Goal: Transaction & Acquisition: Purchase product/service

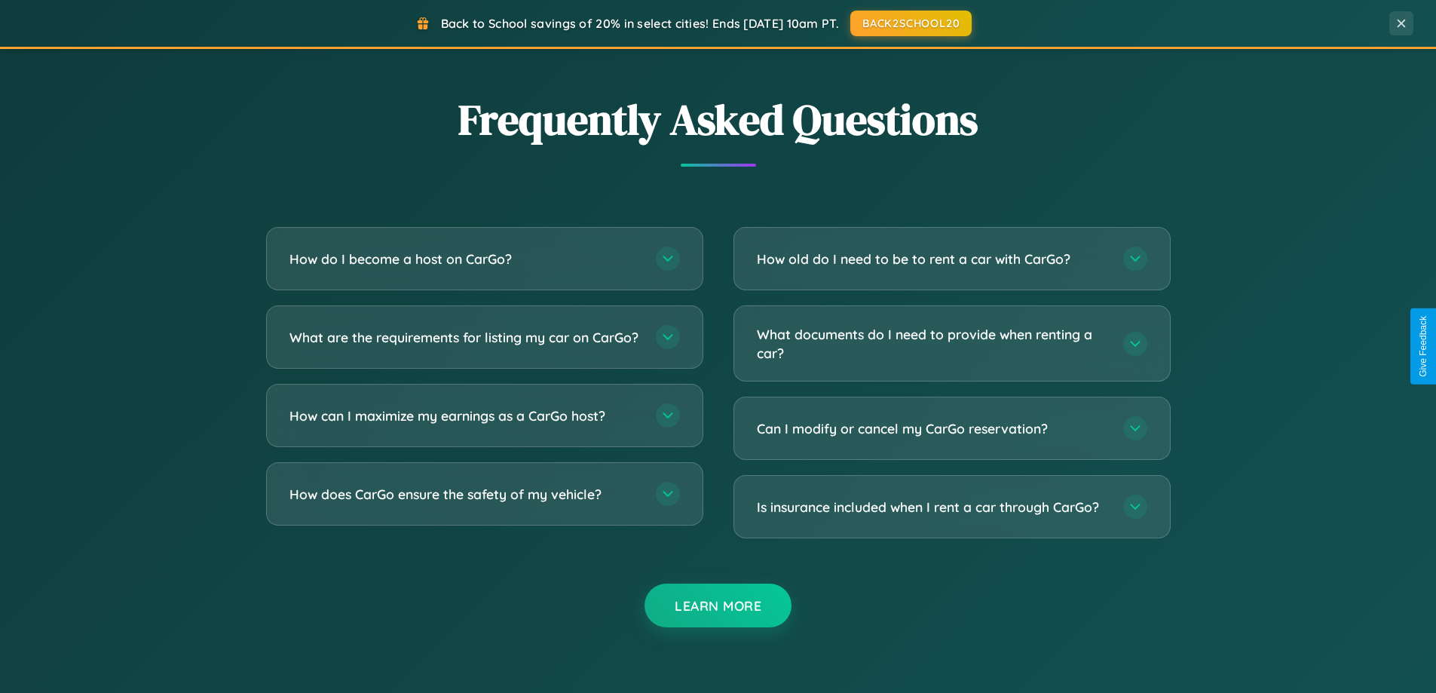
scroll to position [2902, 0]
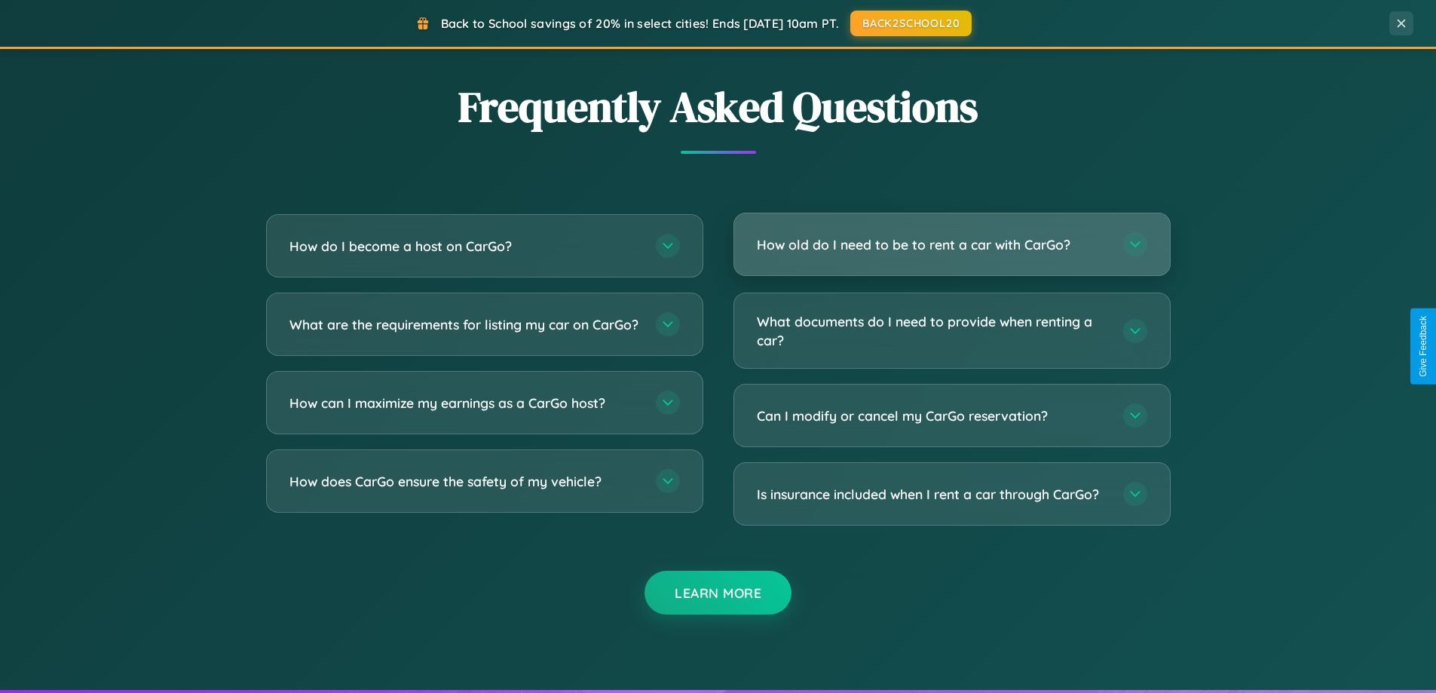
click at [952, 244] on h3 "How old do I need to be to rent a car with CarGo?" at bounding box center [932, 244] width 351 height 19
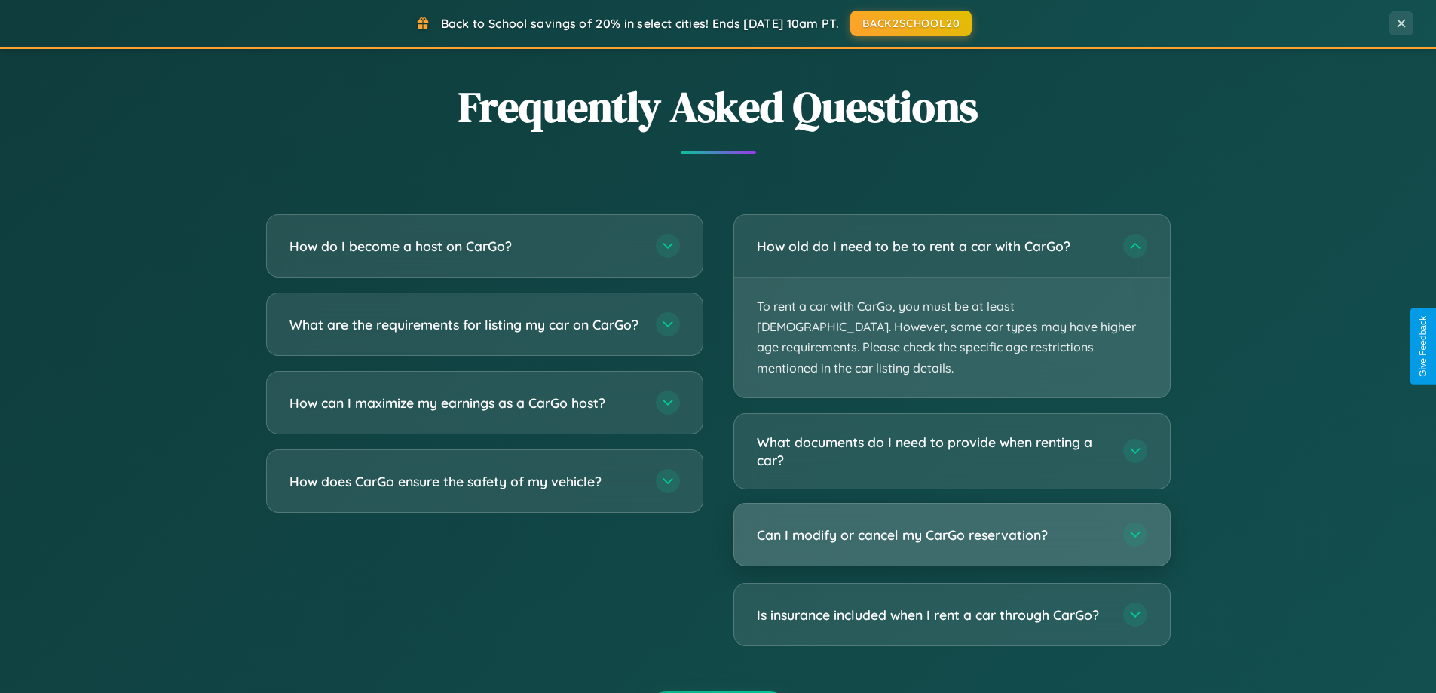
click at [952, 526] on h3 "Can I modify or cancel my CarGo reservation?" at bounding box center [932, 535] width 351 height 19
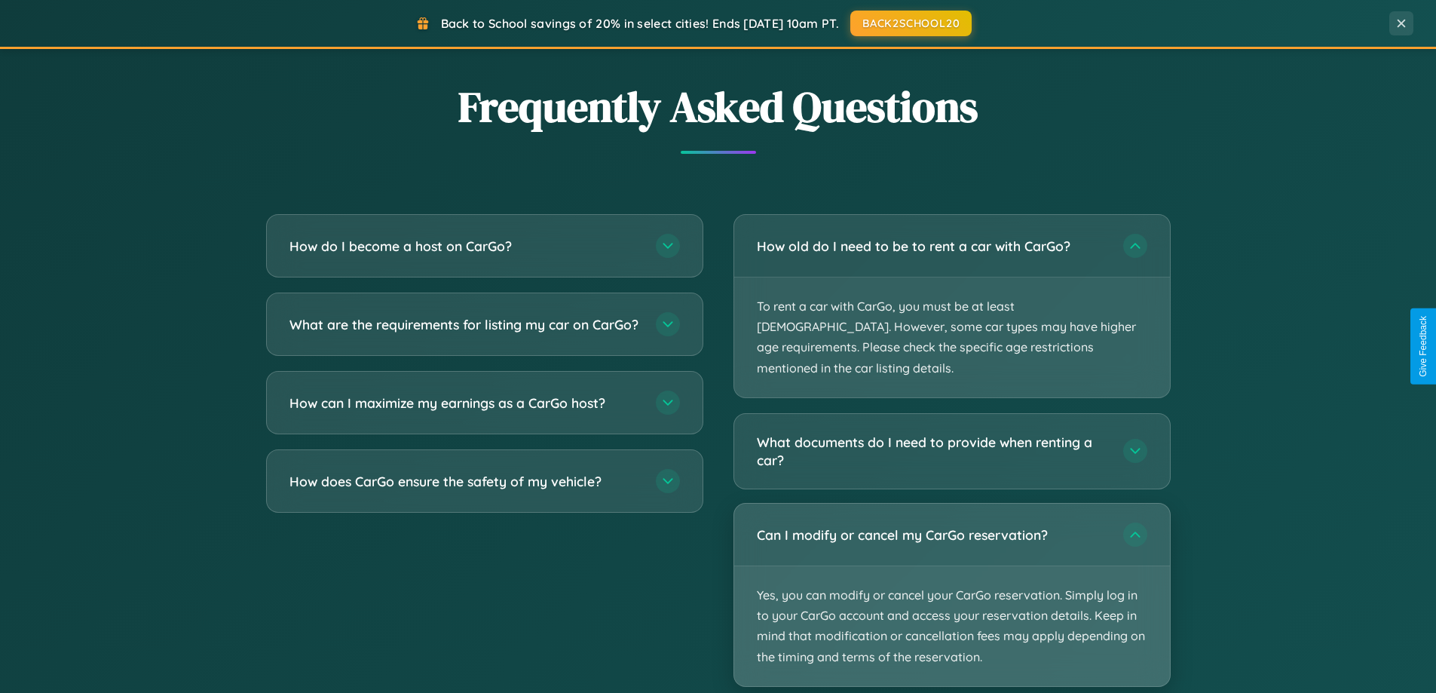
click at [952, 574] on p "Yes, you can modify or cancel your CarGo reservation. Simply log in to your Car…" at bounding box center [952, 626] width 436 height 120
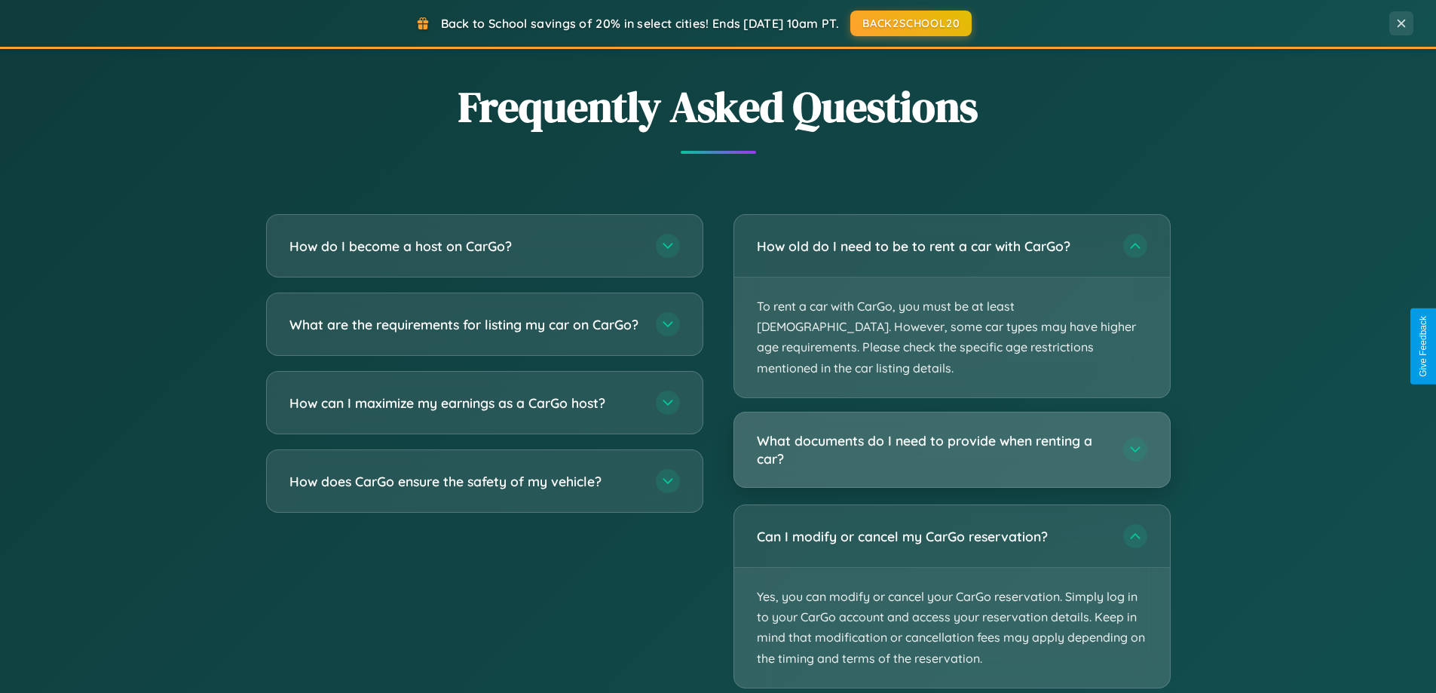
click at [952, 431] on h3 "What documents do I need to provide when renting a car?" at bounding box center [932, 449] width 351 height 37
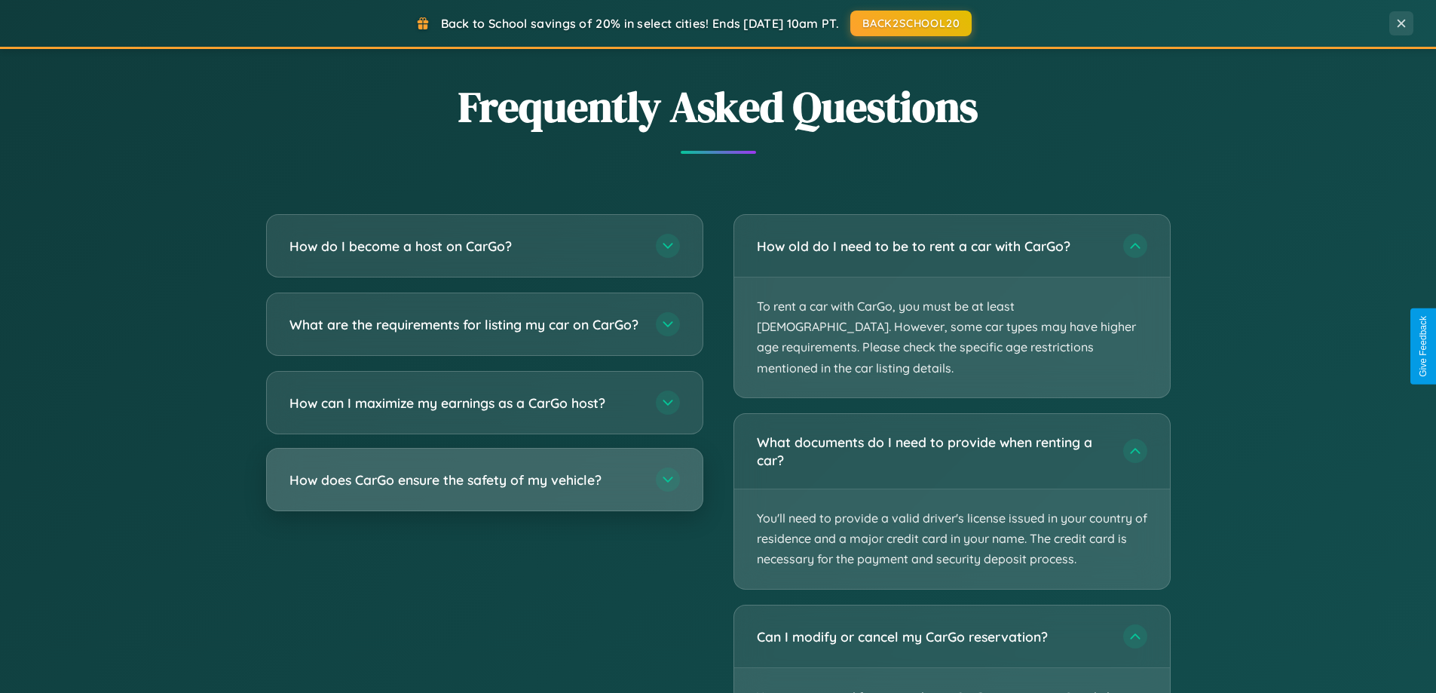
click at [484, 489] on h3 "How does CarGo ensure the safety of my vehicle?" at bounding box center [465, 480] width 351 height 19
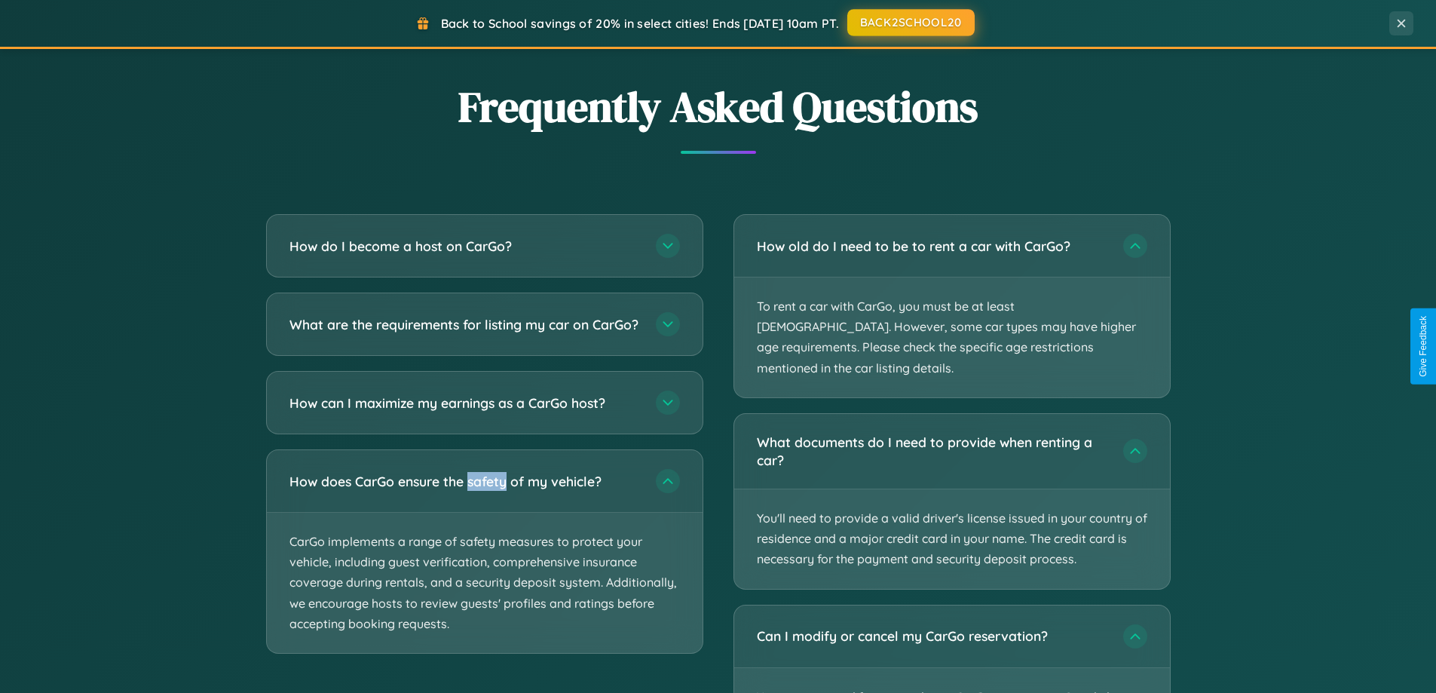
click at [910, 23] on button "BACK2SCHOOL20" at bounding box center [911, 22] width 127 height 27
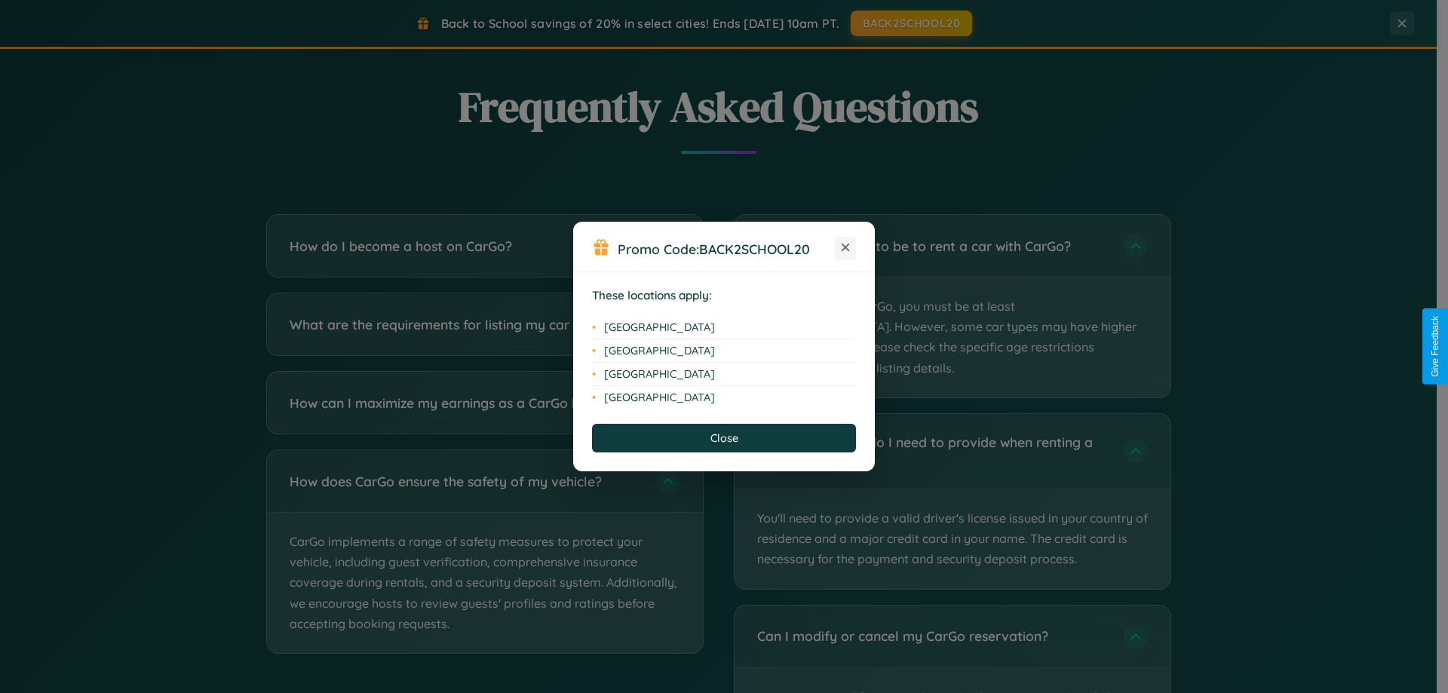
click at [845, 248] on icon at bounding box center [846, 248] width 8 height 8
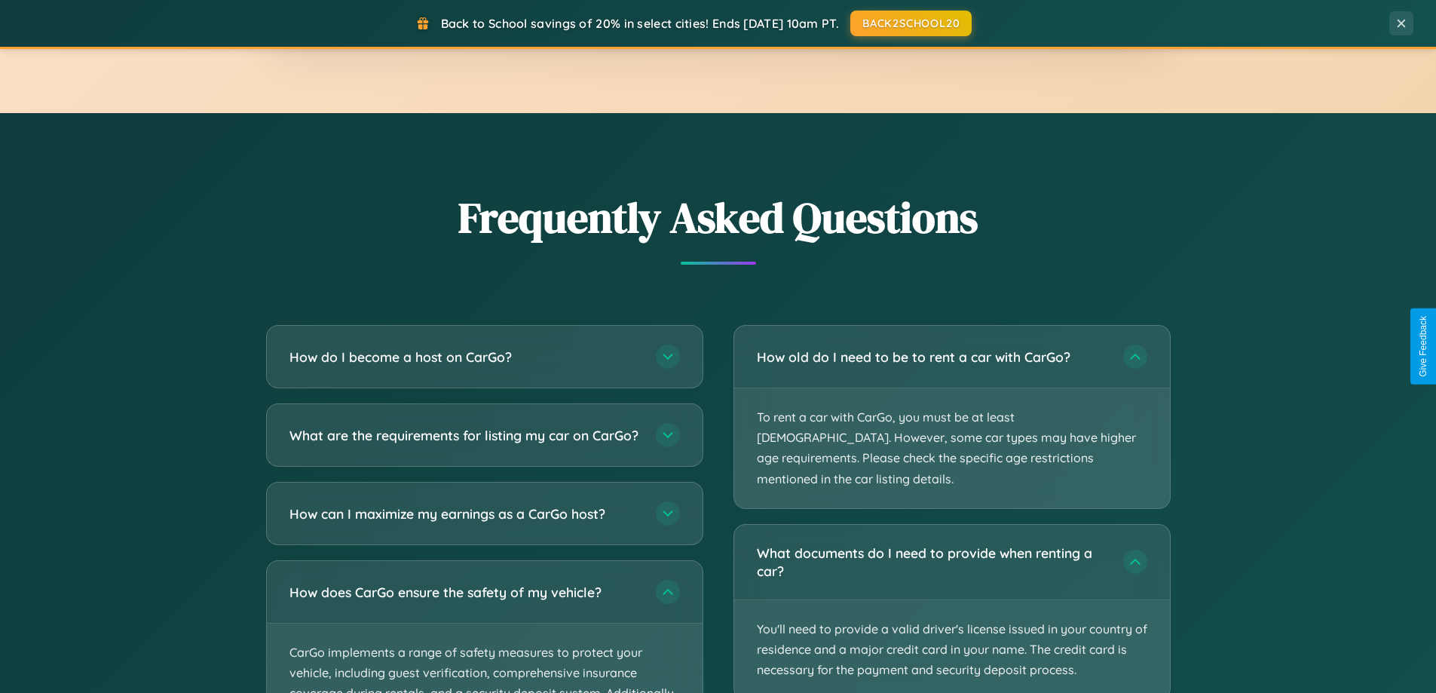
scroll to position [2783, 0]
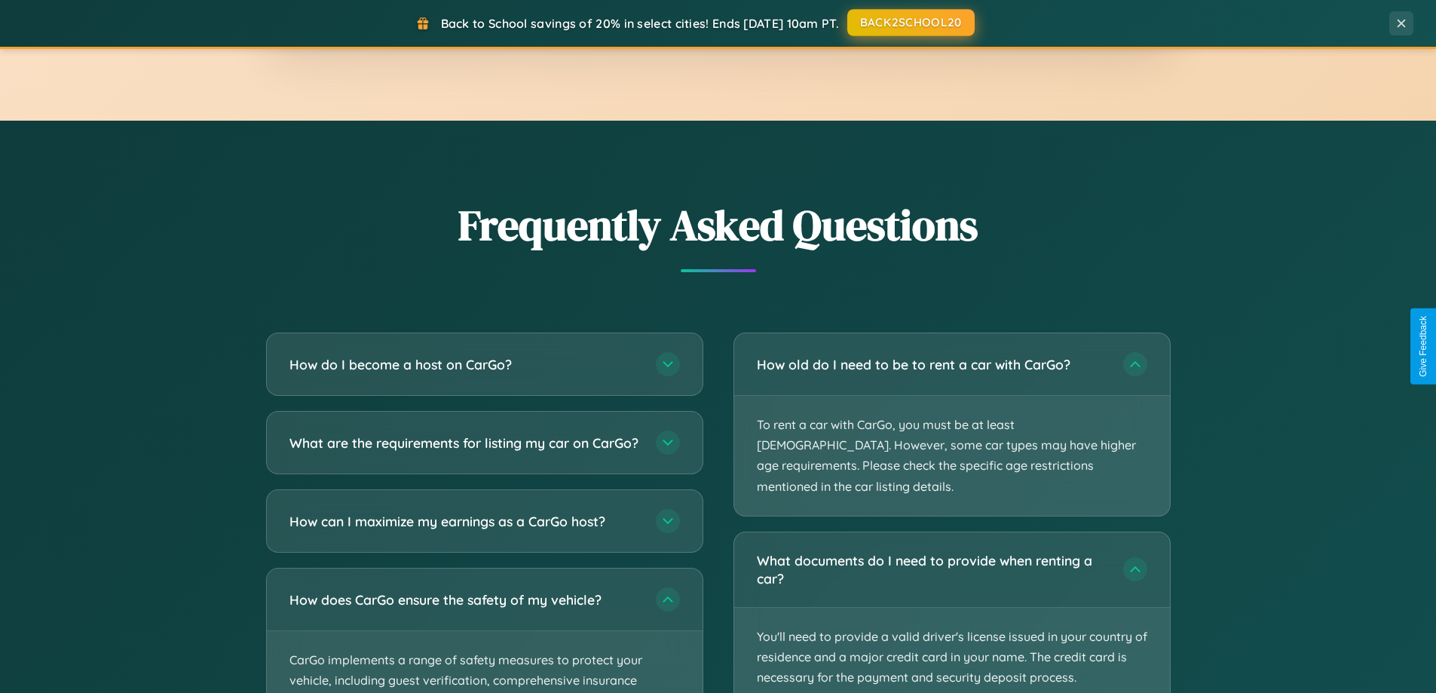
click at [910, 23] on button "BACK2SCHOOL20" at bounding box center [911, 22] width 127 height 27
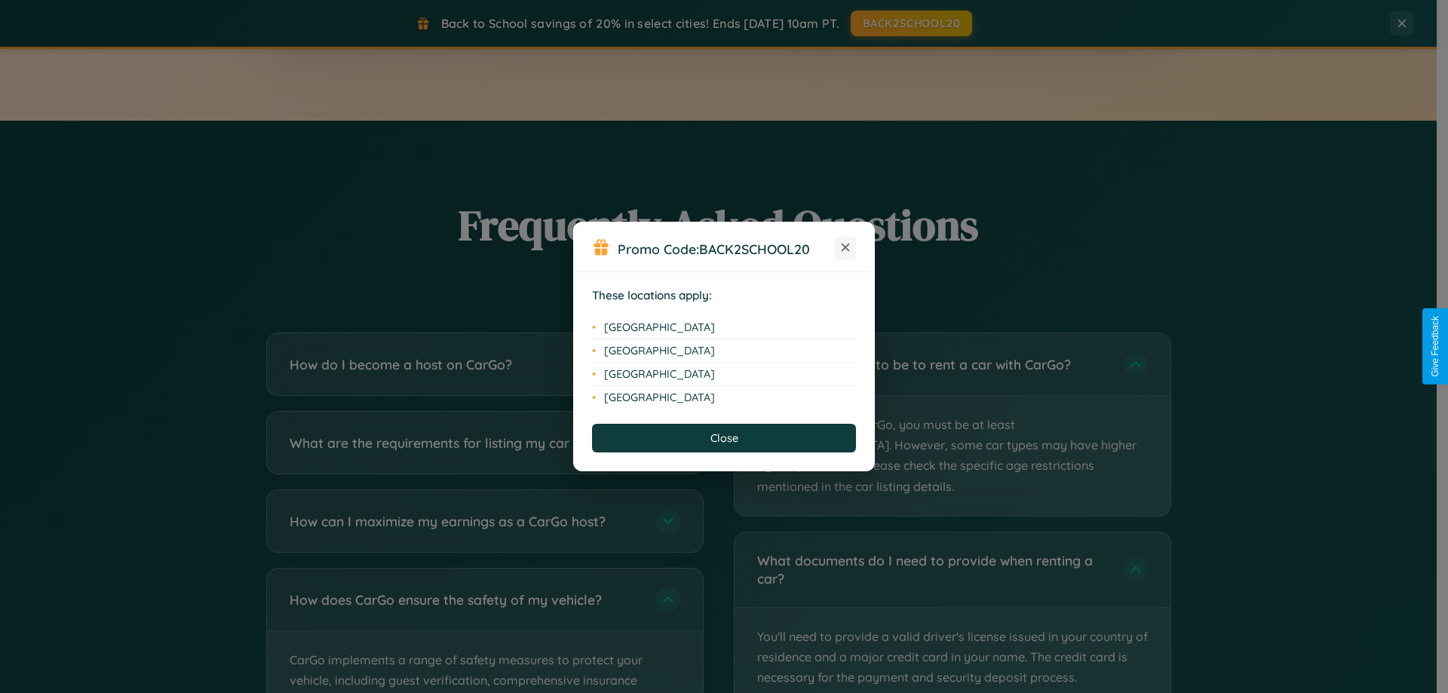
click at [845, 248] on icon at bounding box center [846, 248] width 8 height 8
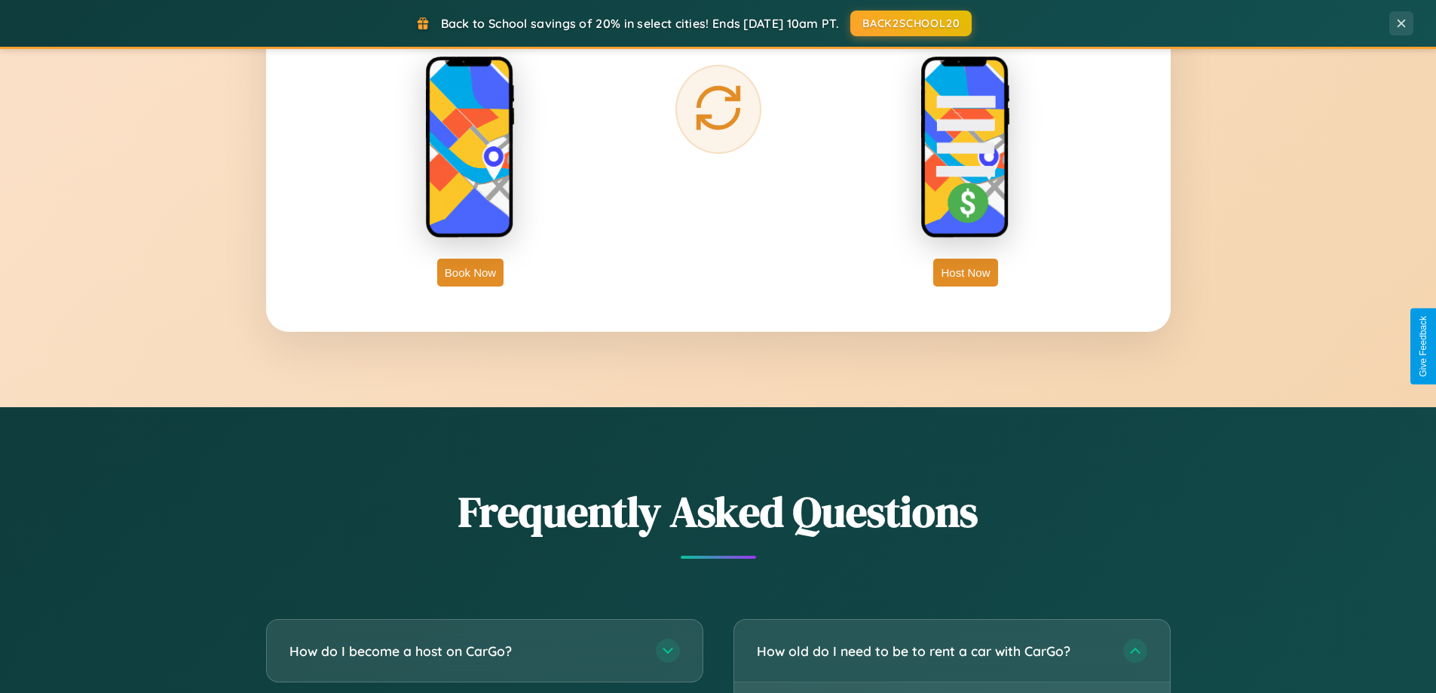
scroll to position [2423, 0]
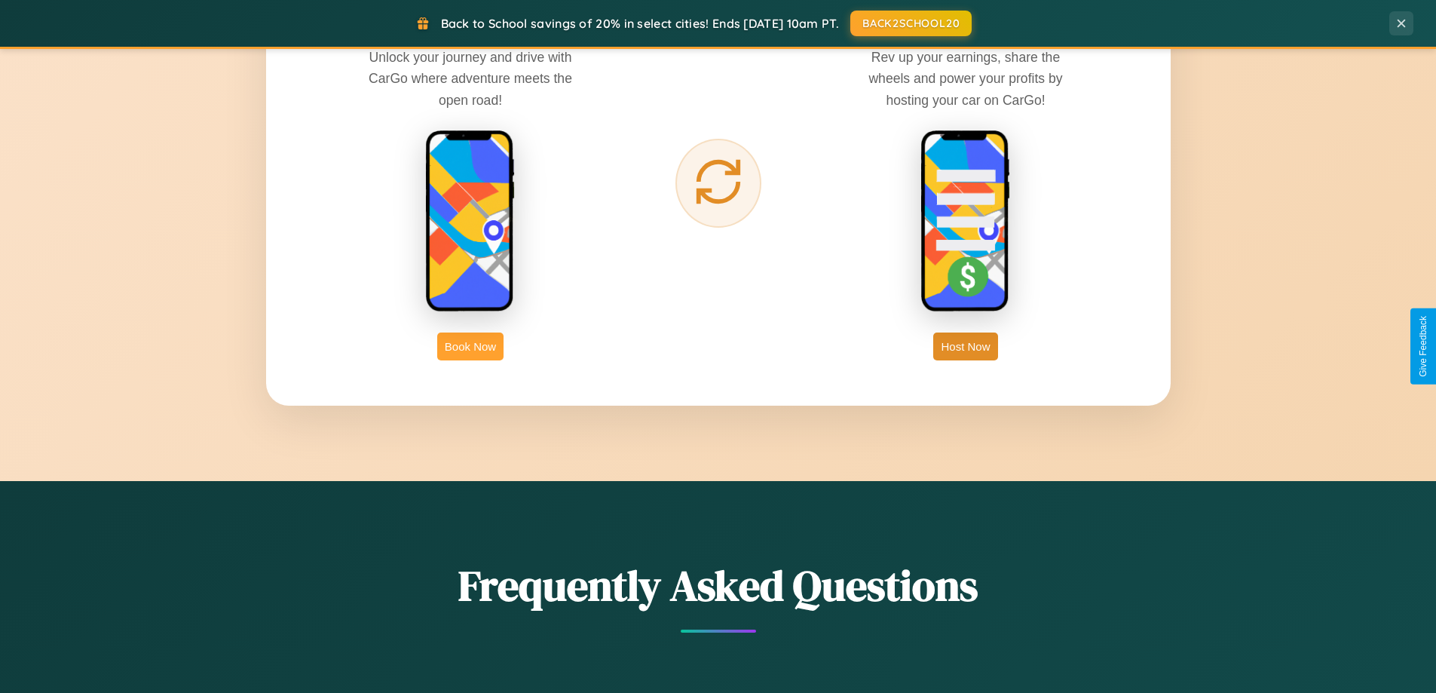
click at [471, 346] on button "Book Now" at bounding box center [470, 347] width 66 height 28
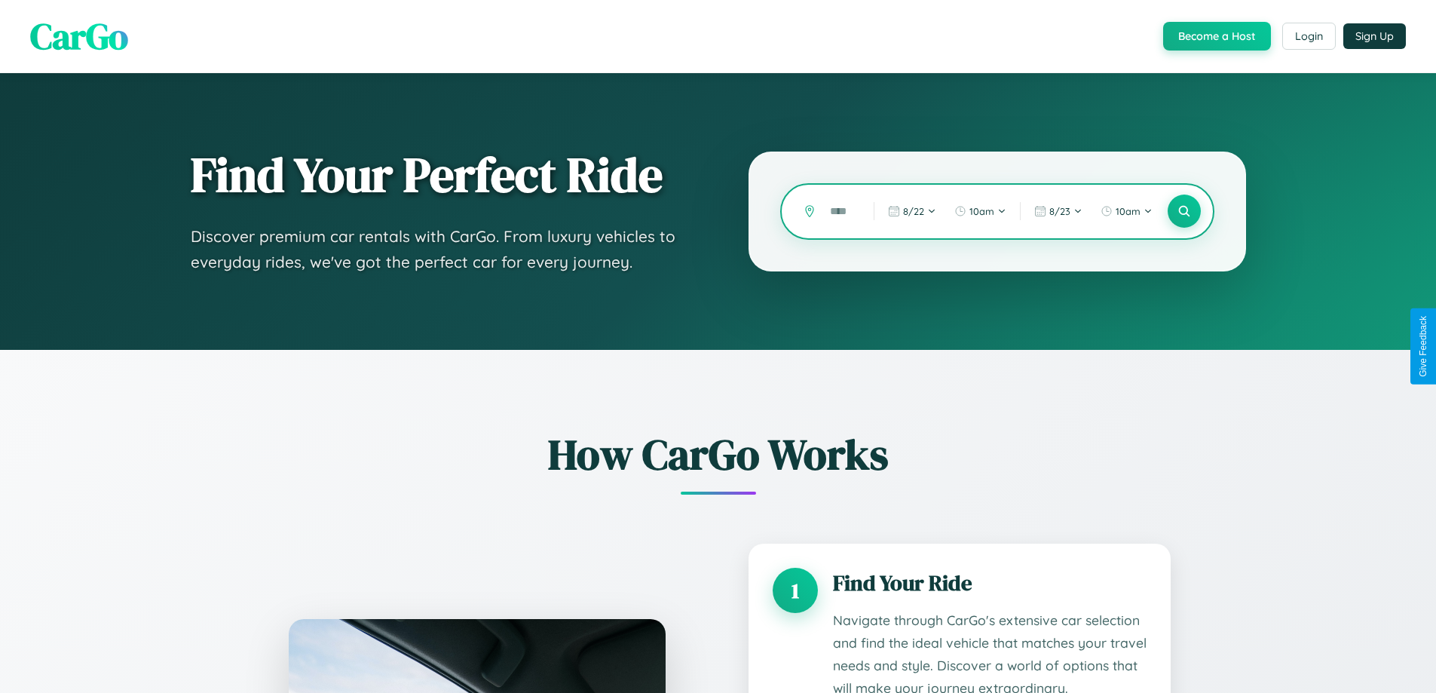
click at [841, 211] on input "text" at bounding box center [841, 211] width 36 height 26
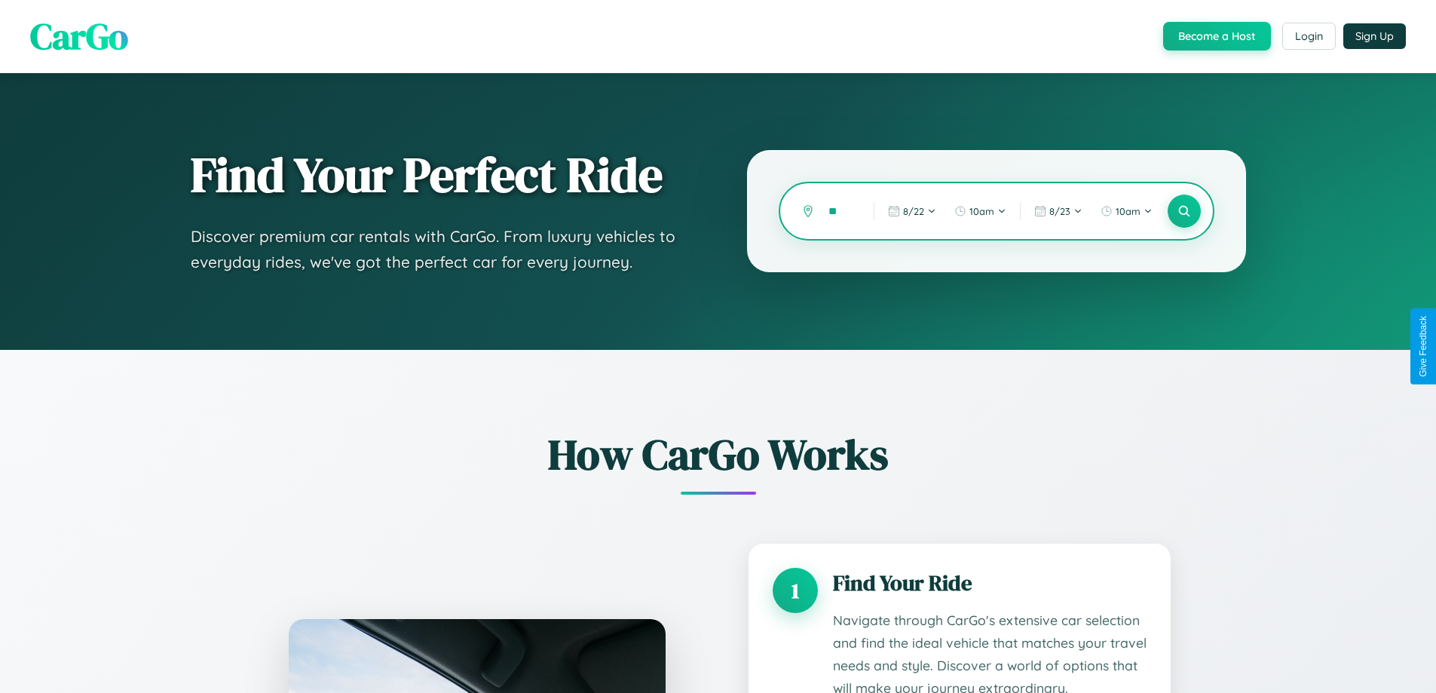
type input "*"
type input "**********"
click at [1184, 211] on icon at bounding box center [1184, 211] width 14 height 14
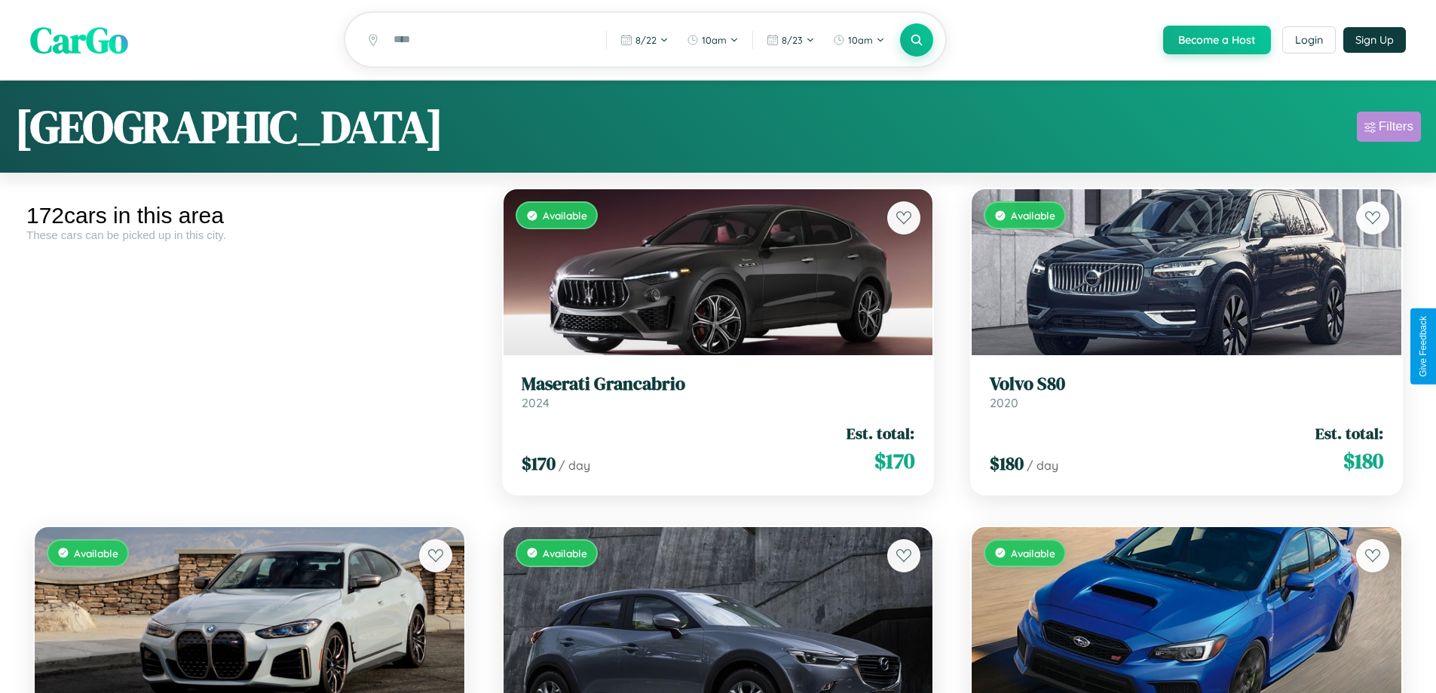
click at [1389, 129] on div "Filters" at bounding box center [1396, 126] width 35 height 15
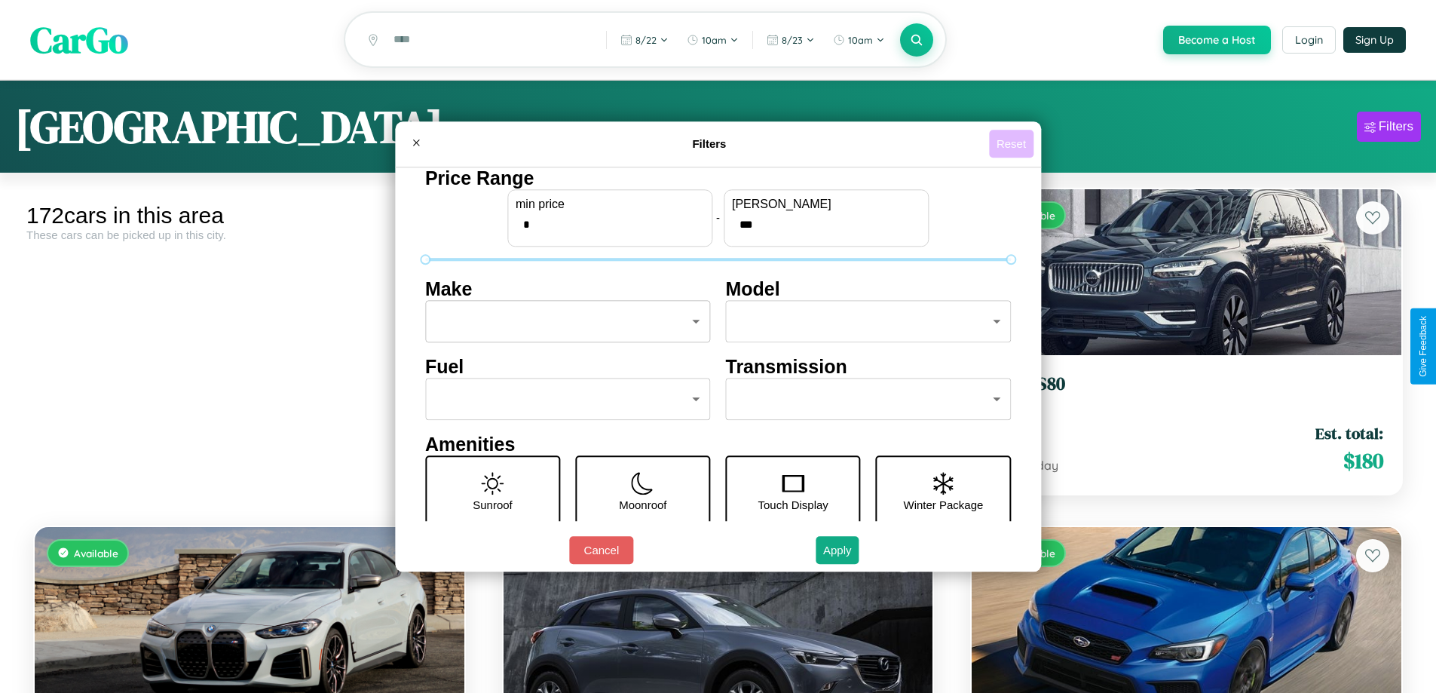
click at [1013, 143] on button "Reset" at bounding box center [1011, 144] width 44 height 28
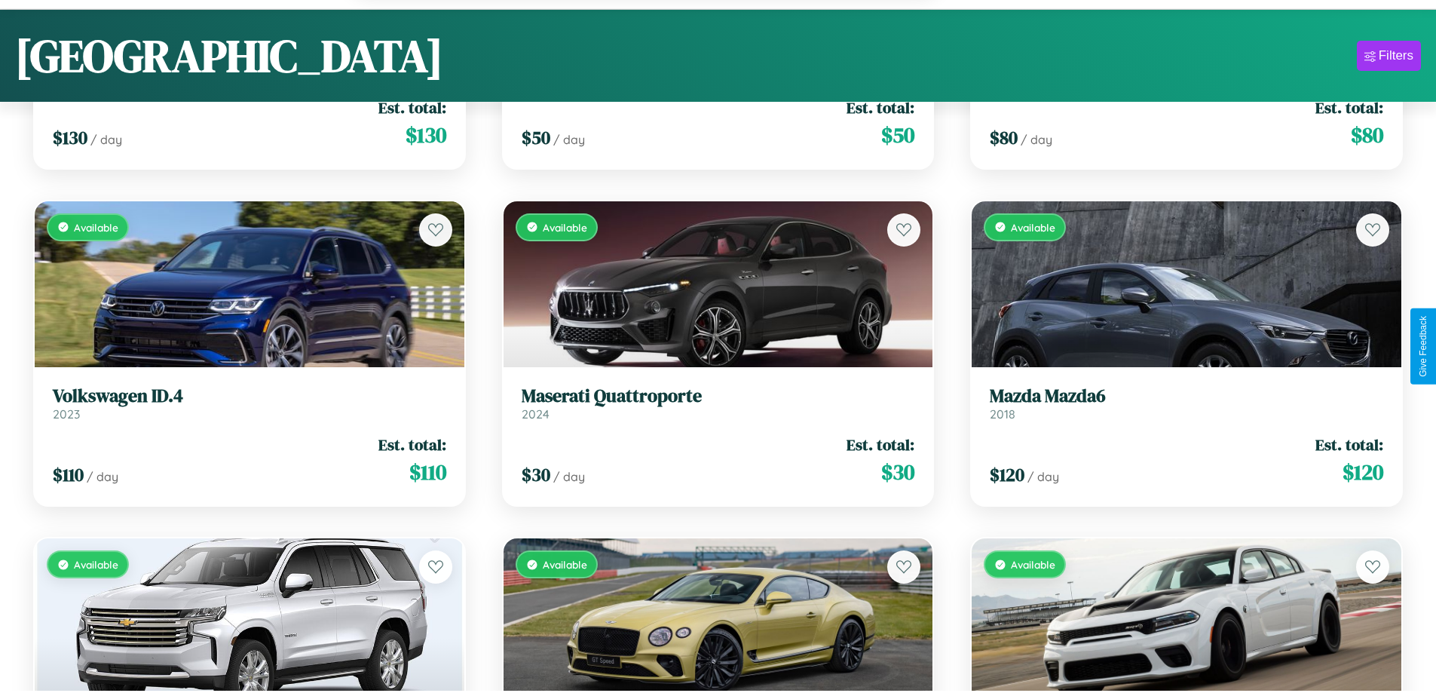
scroll to position [11467, 0]
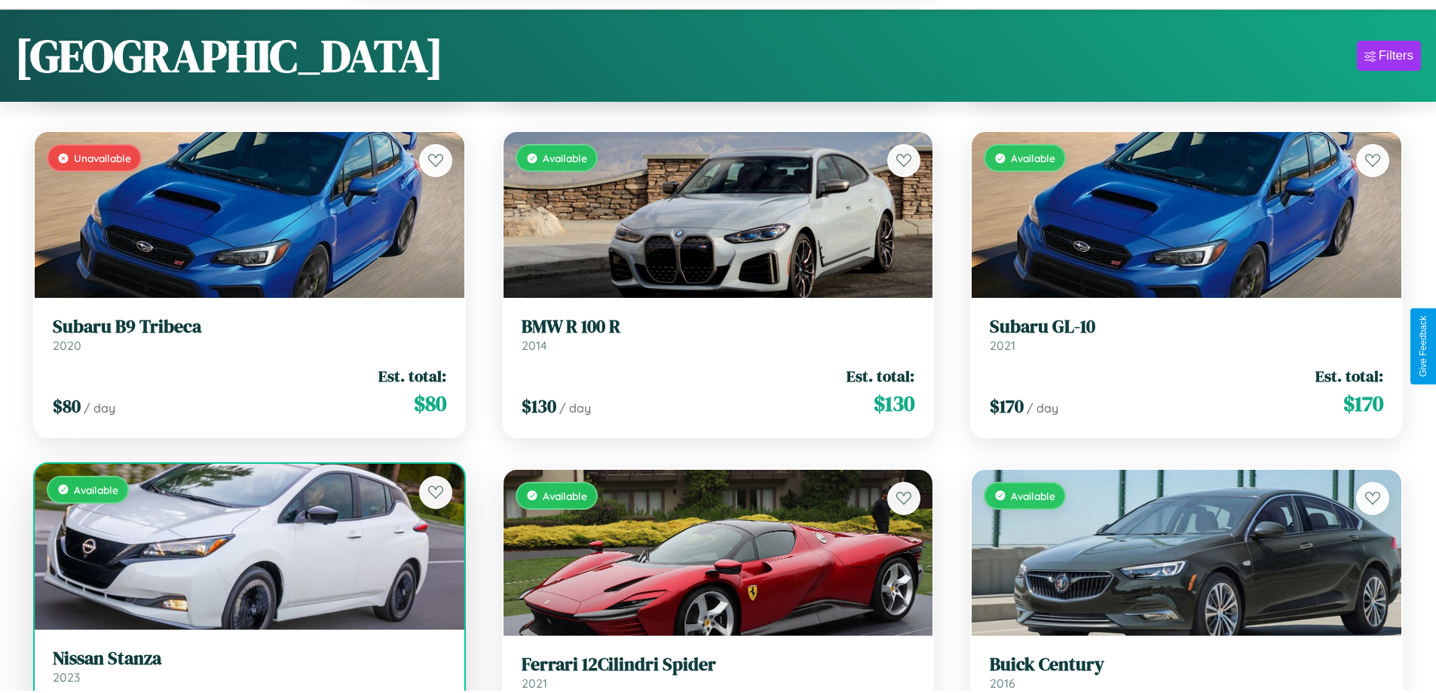
click at [247, 670] on h3 "Nissan Stanza" at bounding box center [250, 659] width 394 height 22
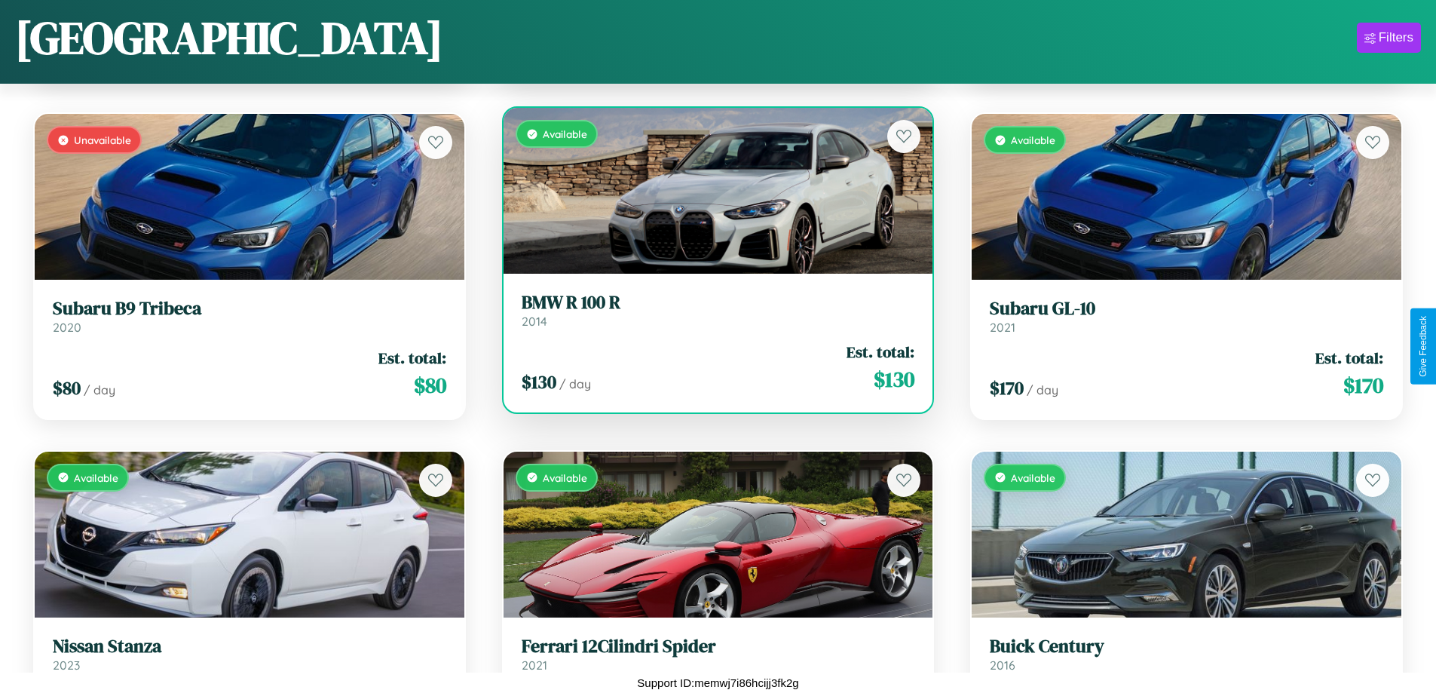
scroll to position [14394, 0]
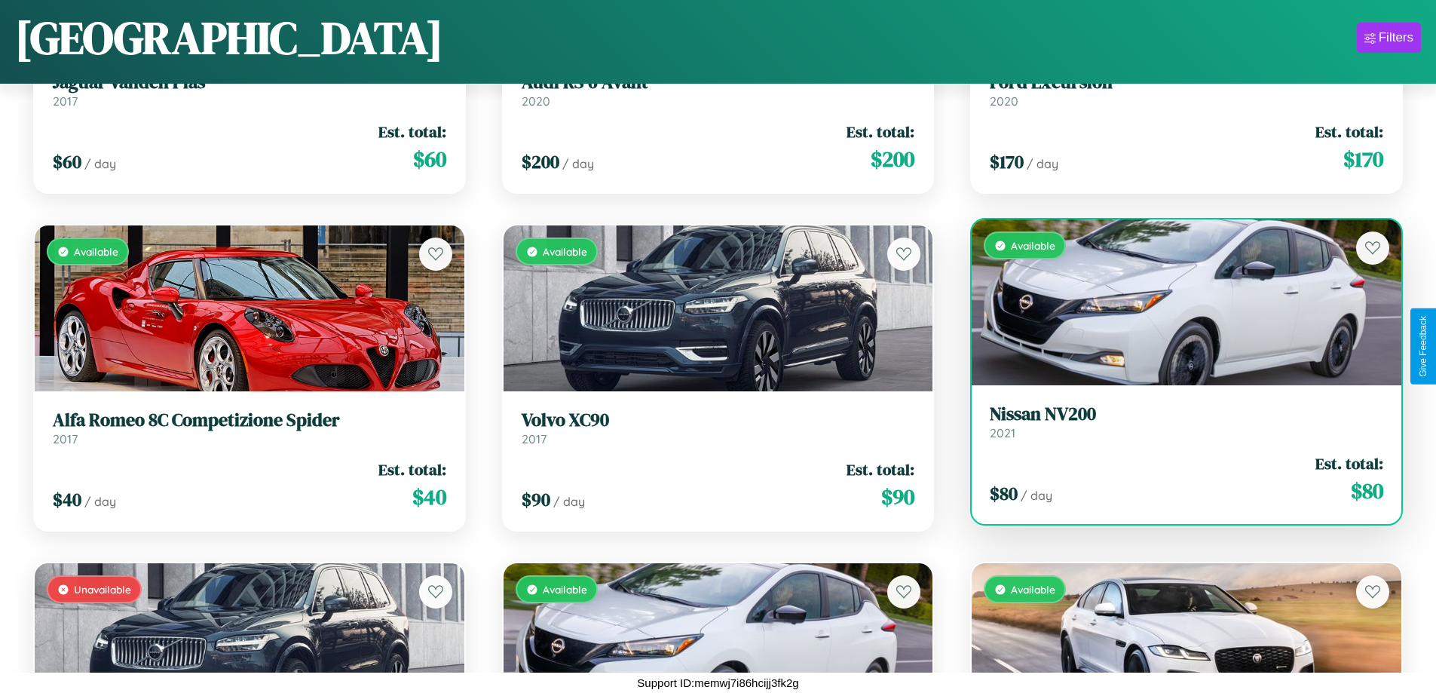
click at [1177, 428] on link "Nissan NV200 2021" at bounding box center [1187, 421] width 394 height 37
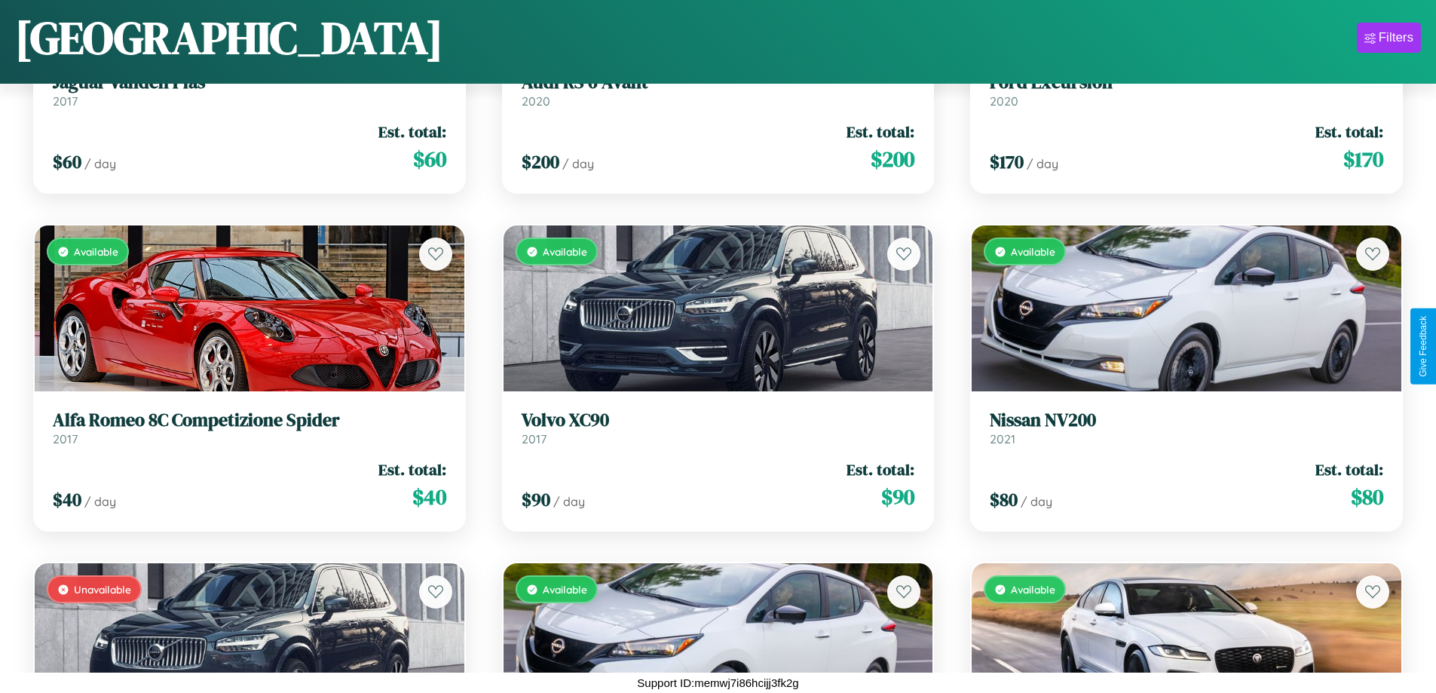
scroll to position [71, 0]
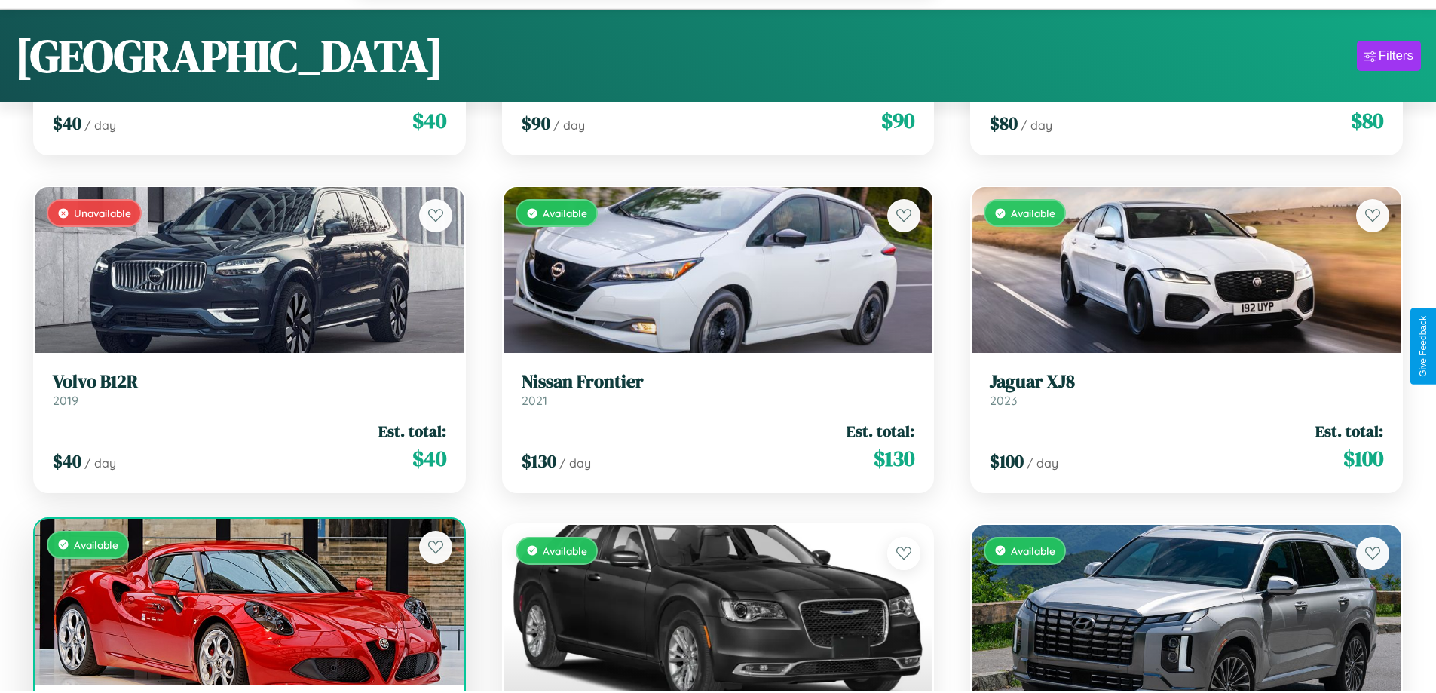
click at [247, 609] on div "Available" at bounding box center [250, 602] width 430 height 166
click at [247, 603] on div "Available" at bounding box center [250, 602] width 430 height 166
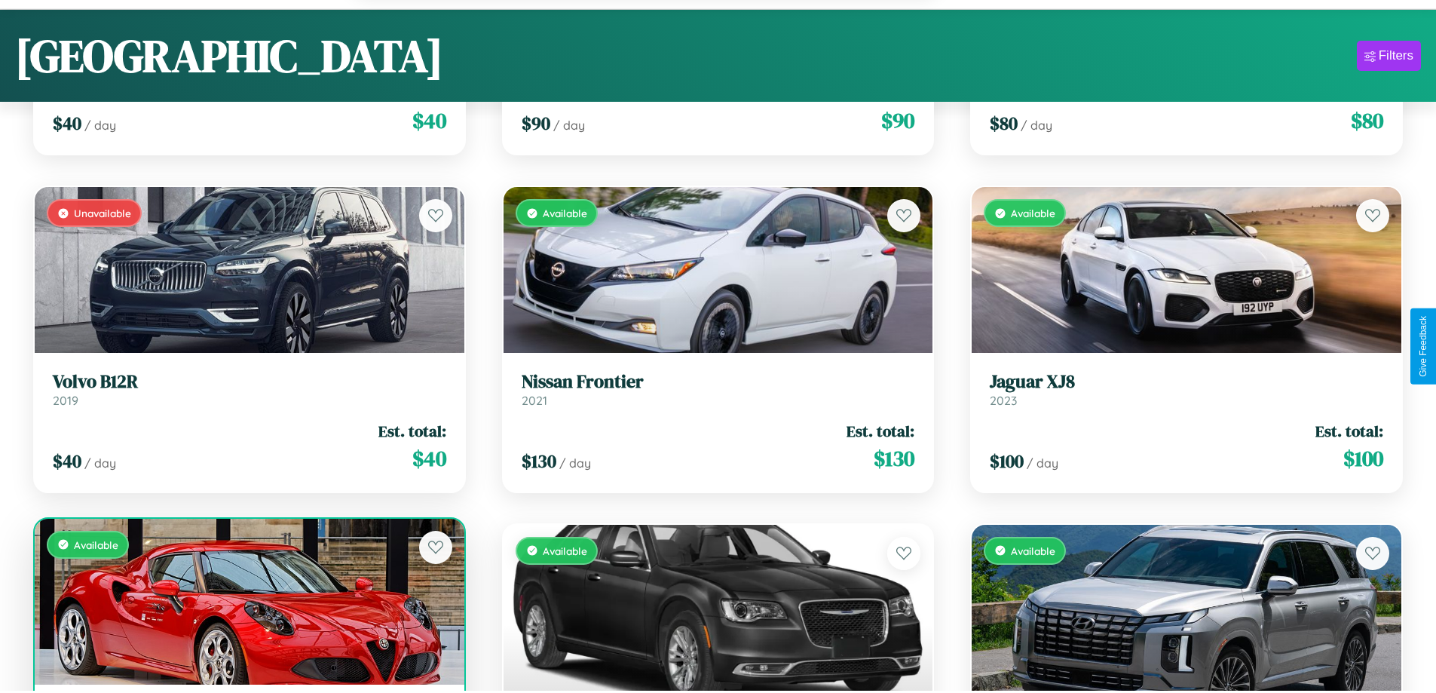
click at [247, 603] on div "Available" at bounding box center [250, 602] width 430 height 166
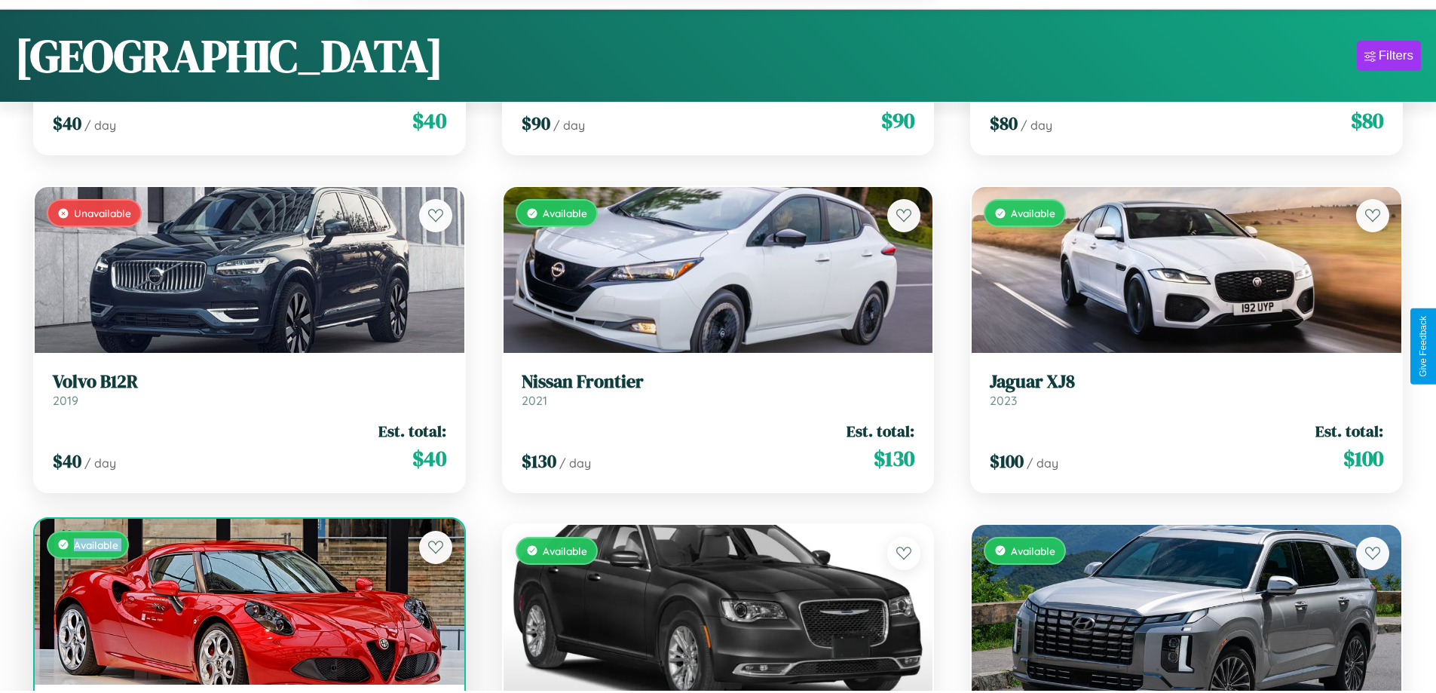
click at [247, 603] on div "Available" at bounding box center [250, 602] width 430 height 166
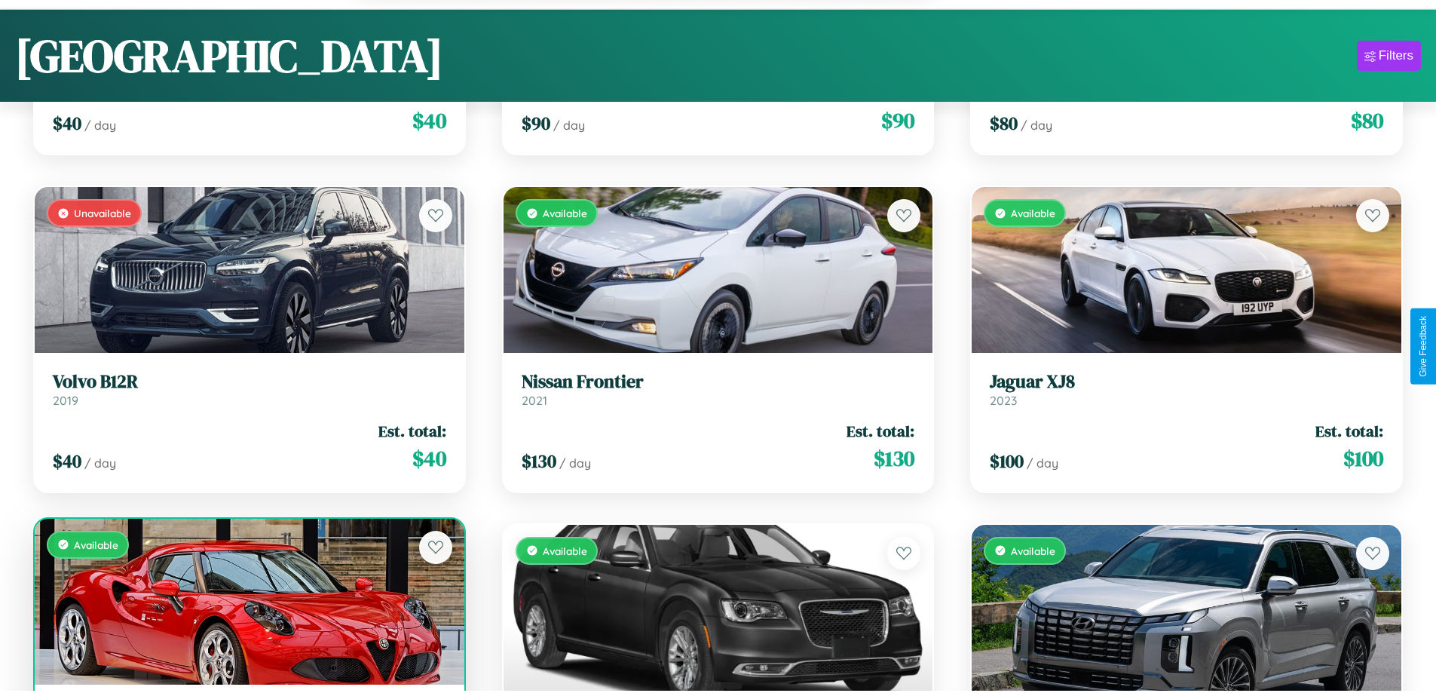
click at [247, 603] on div "Available" at bounding box center [250, 602] width 430 height 166
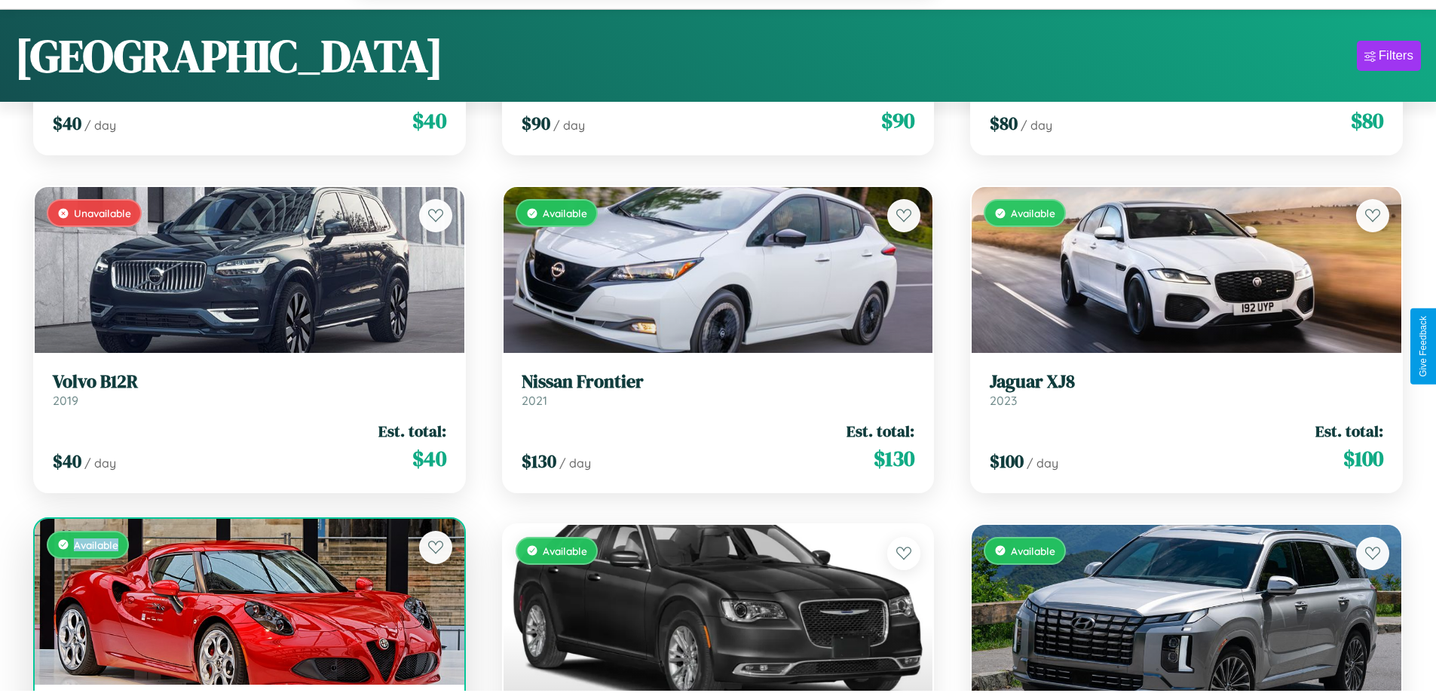
click at [247, 603] on div "Available" at bounding box center [250, 602] width 430 height 166
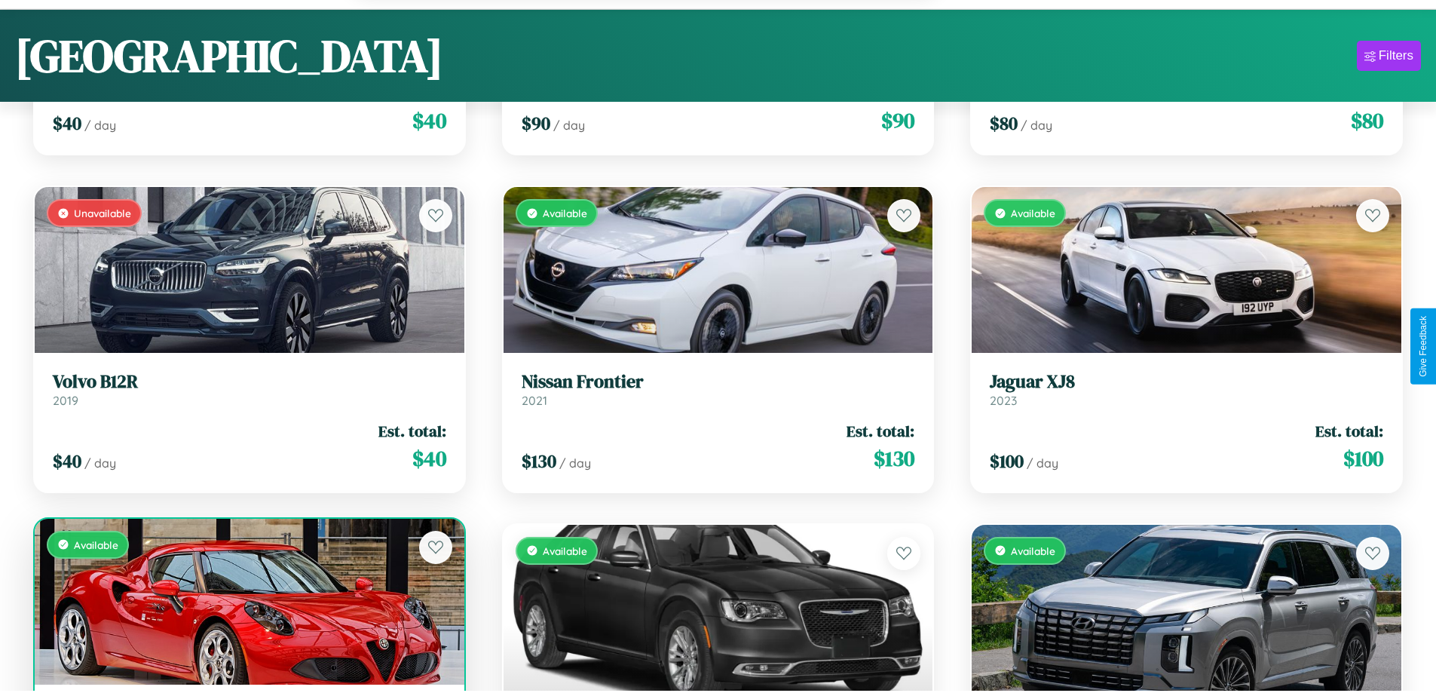
scroll to position [14837, 0]
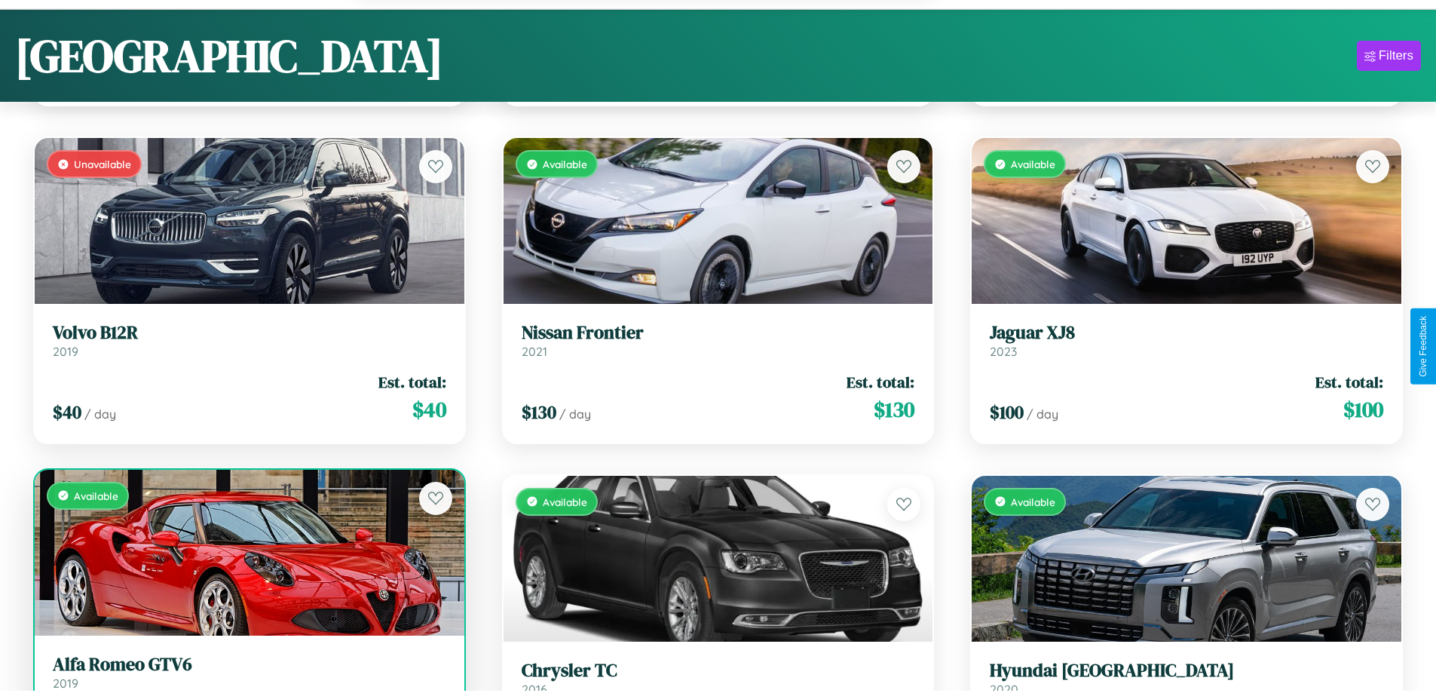
click at [247, 674] on h3 "Alfa Romeo GTV6" at bounding box center [250, 665] width 394 height 22
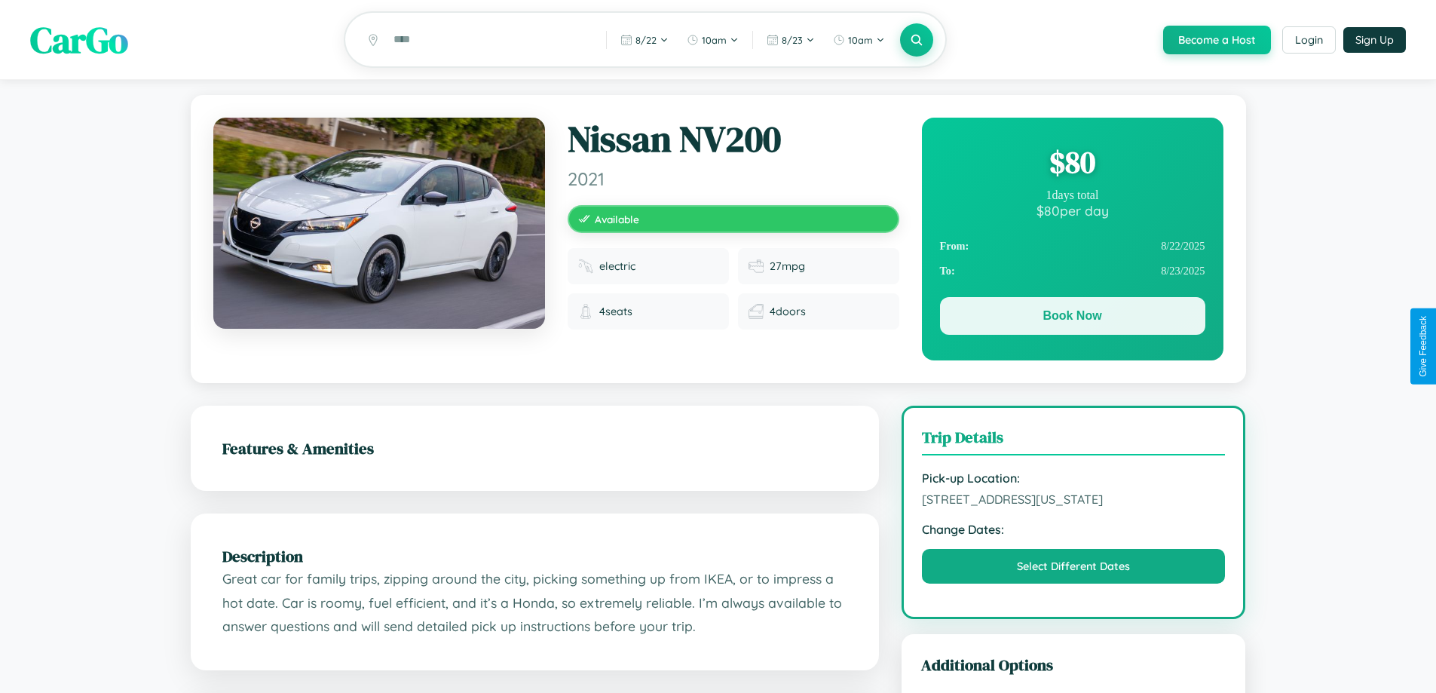
click at [1072, 318] on button "Book Now" at bounding box center [1072, 316] width 265 height 38
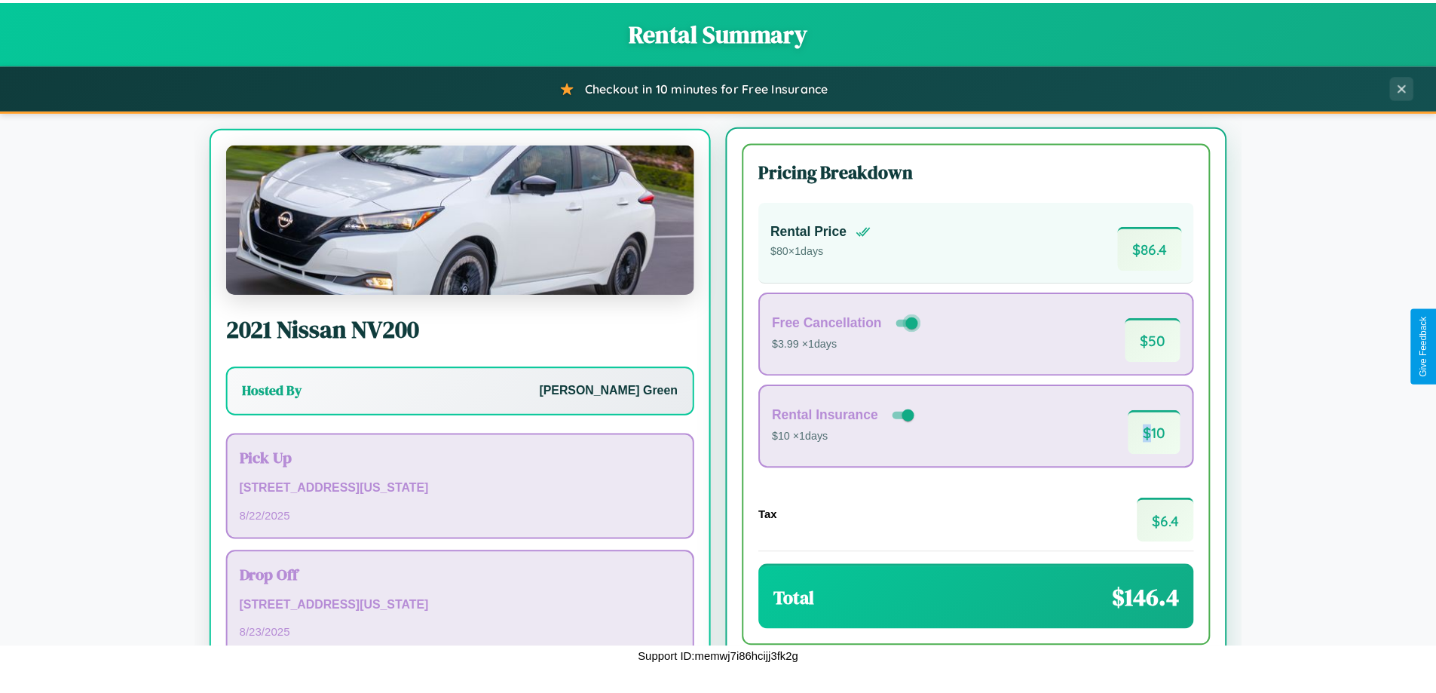
scroll to position [70, 0]
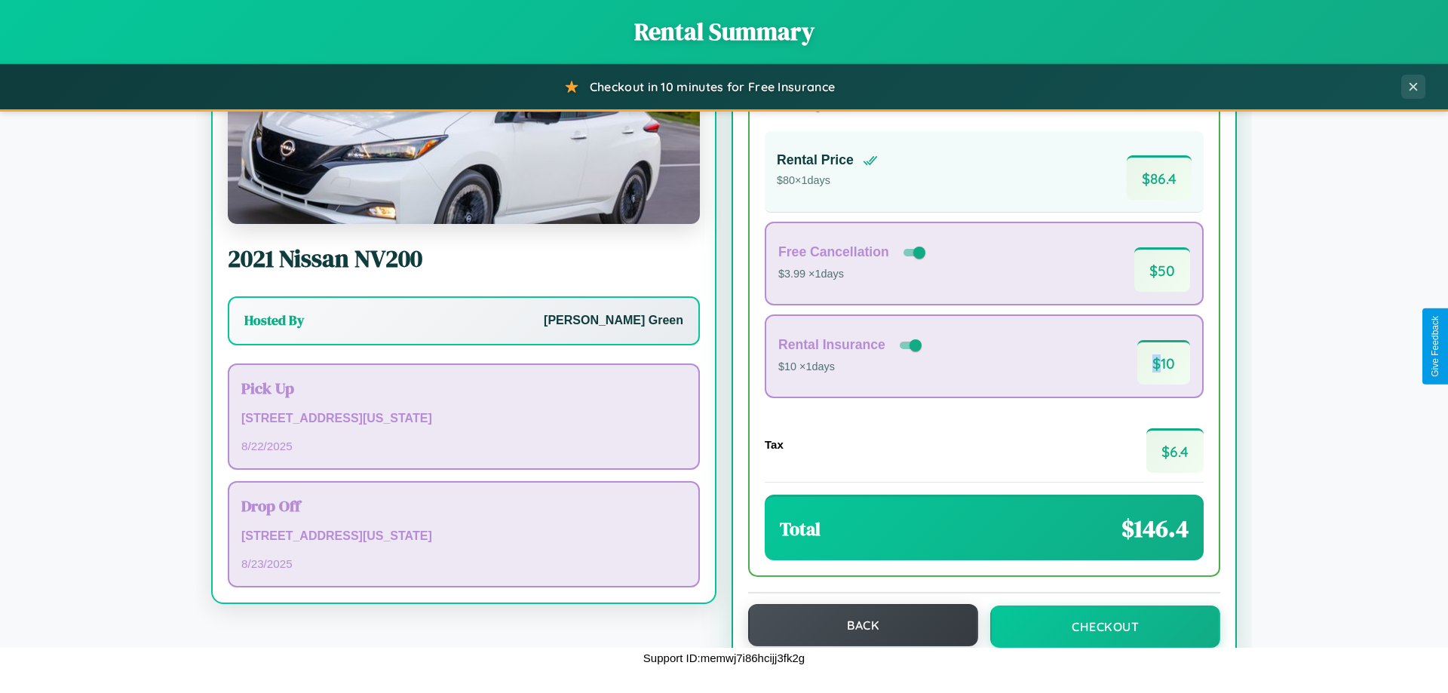
click at [856, 626] on button "Back" at bounding box center [863, 625] width 230 height 42
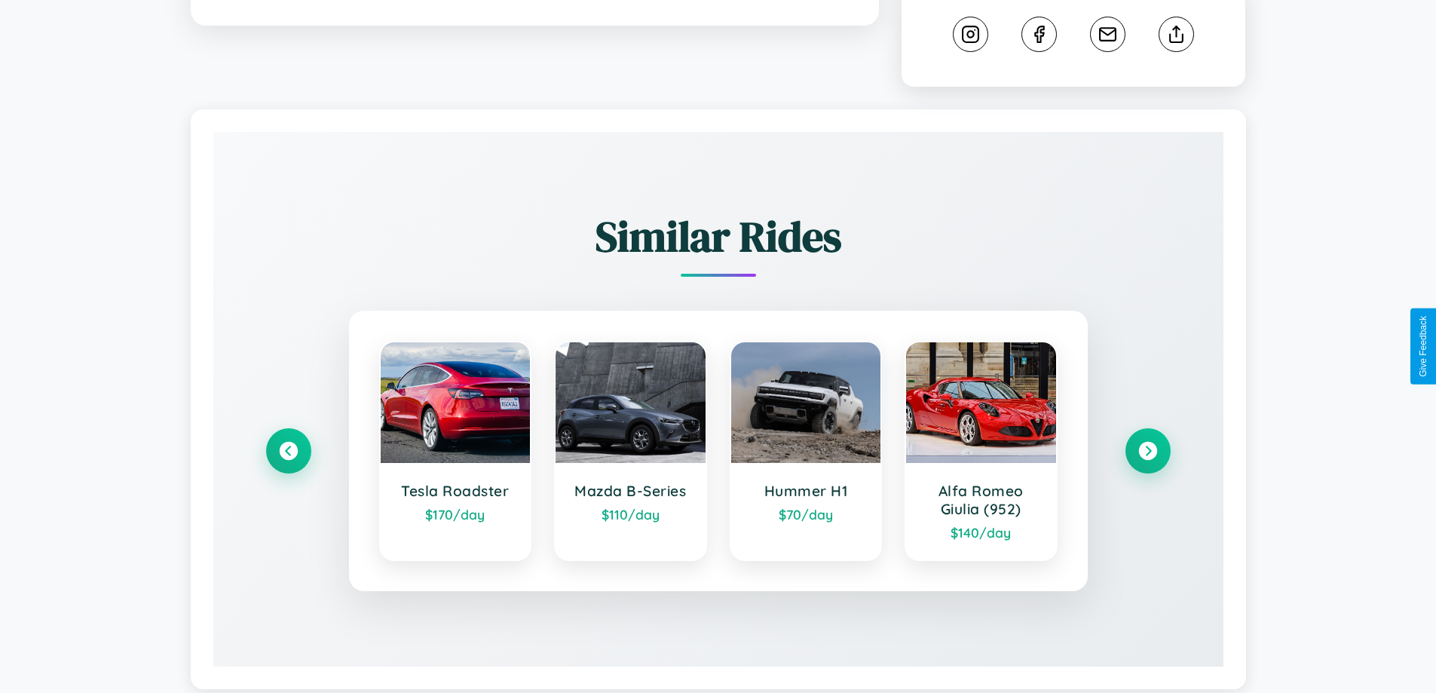
scroll to position [854, 0]
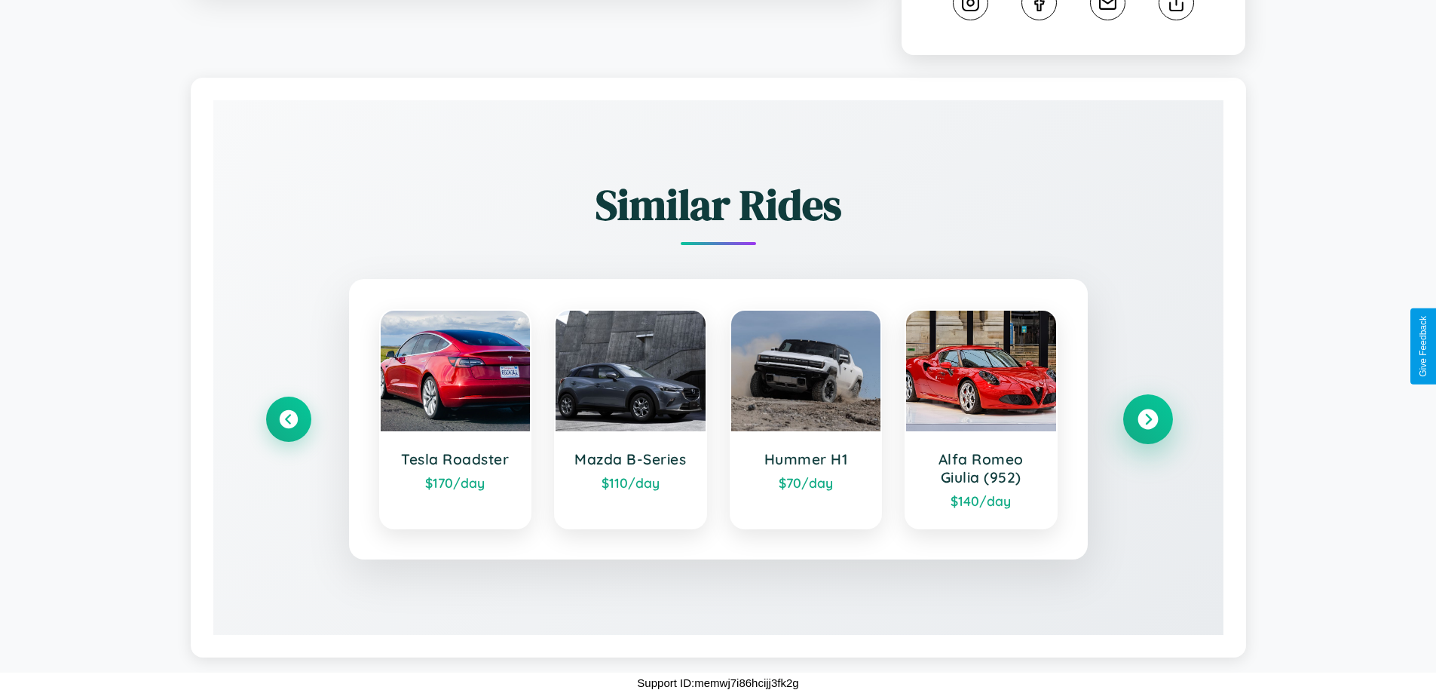
click at [1148, 419] on icon at bounding box center [1148, 419] width 20 height 20
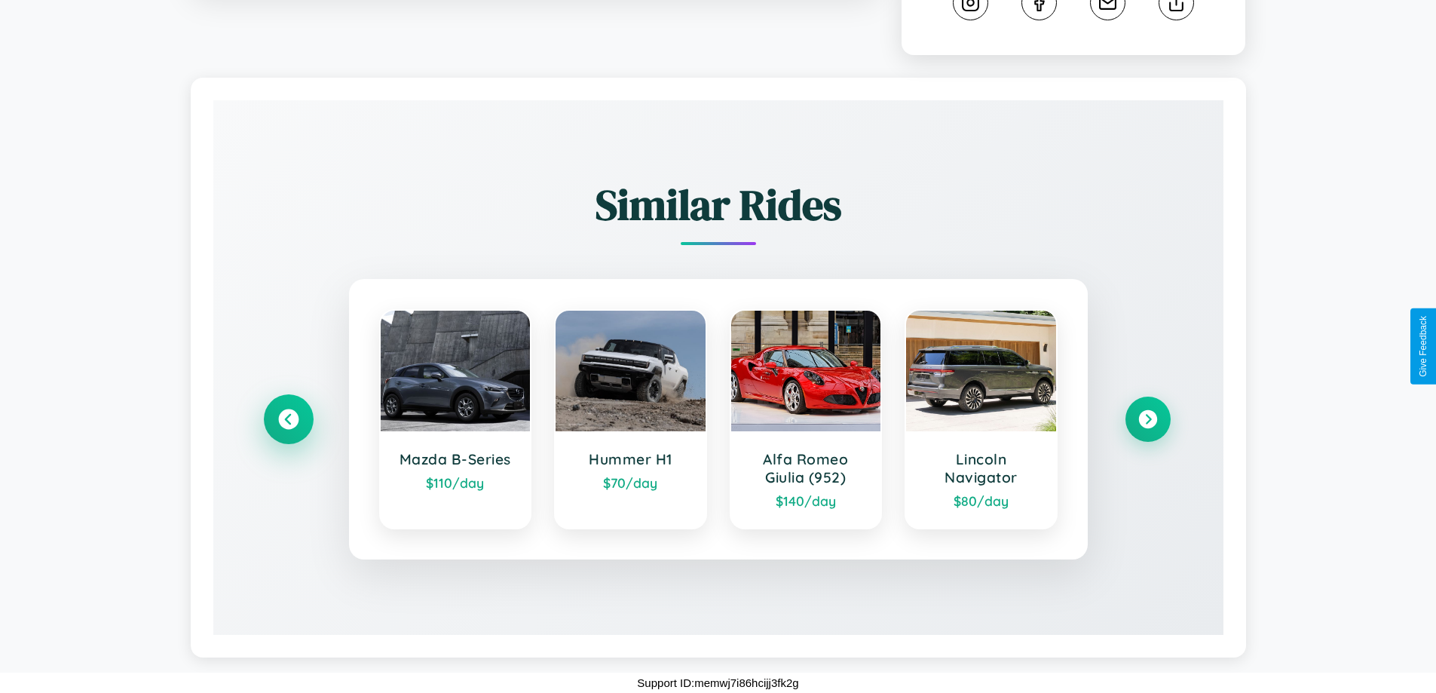
click at [288, 419] on icon at bounding box center [288, 419] width 20 height 20
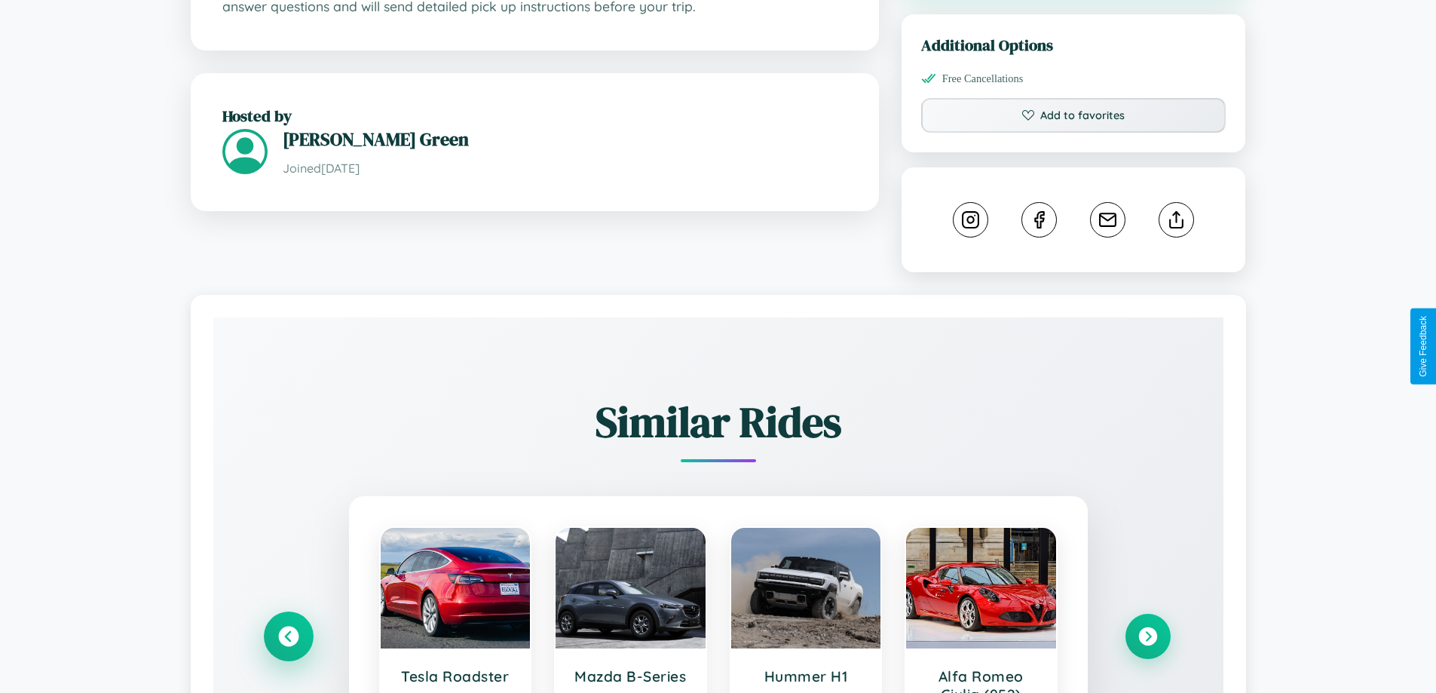
scroll to position [510, 0]
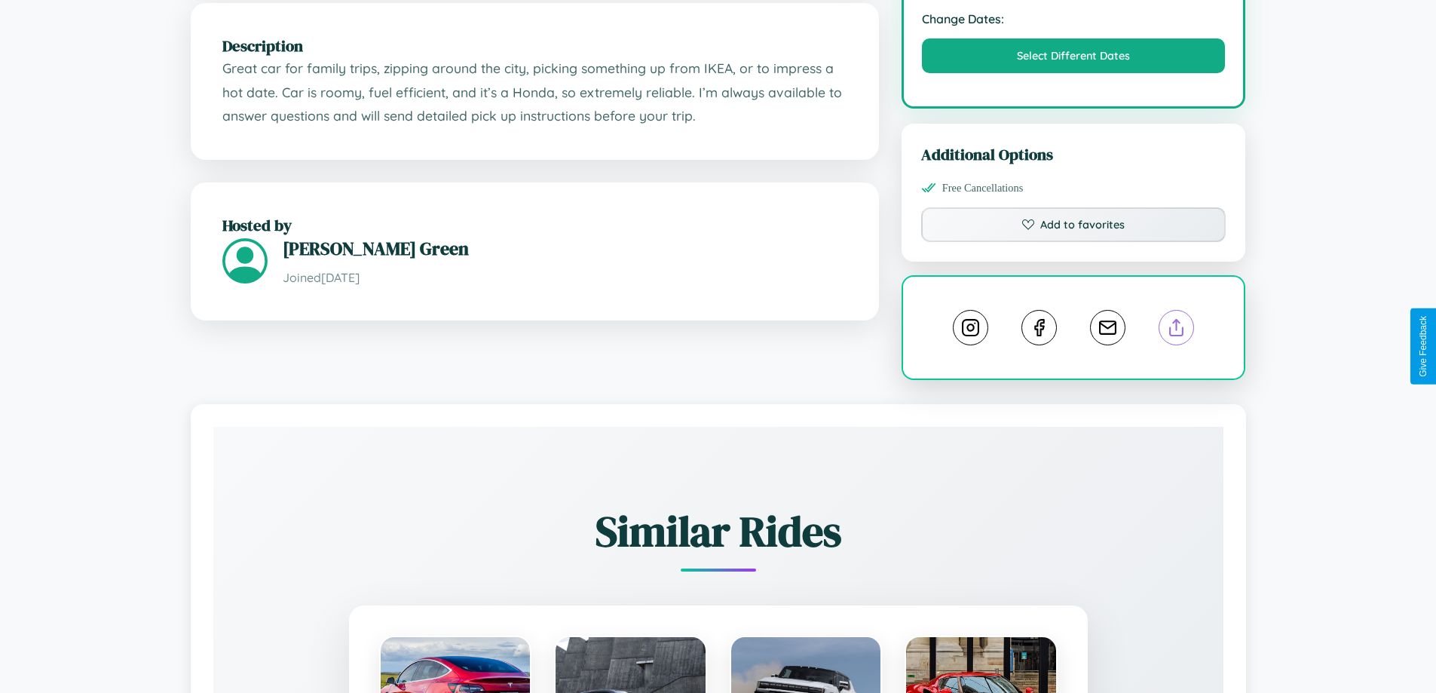
click at [1177, 330] on line at bounding box center [1177, 325] width 0 height 11
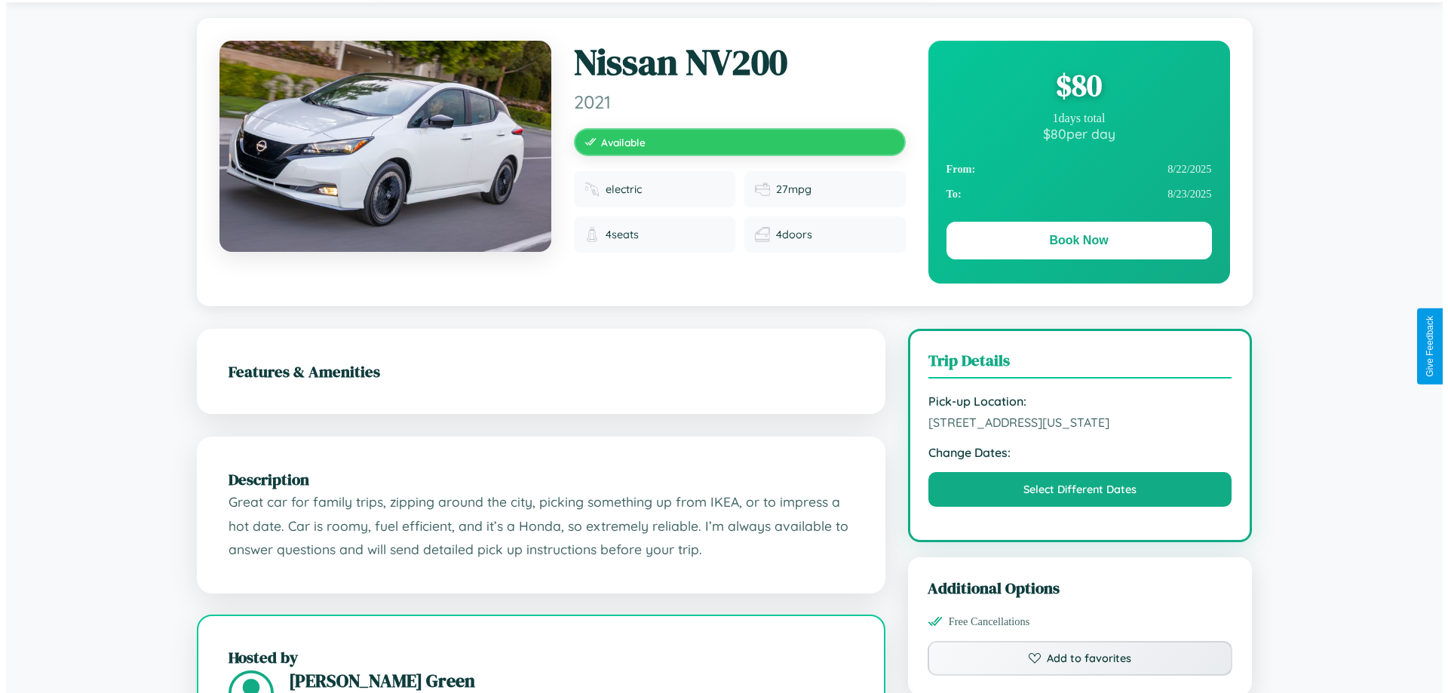
scroll to position [0, 0]
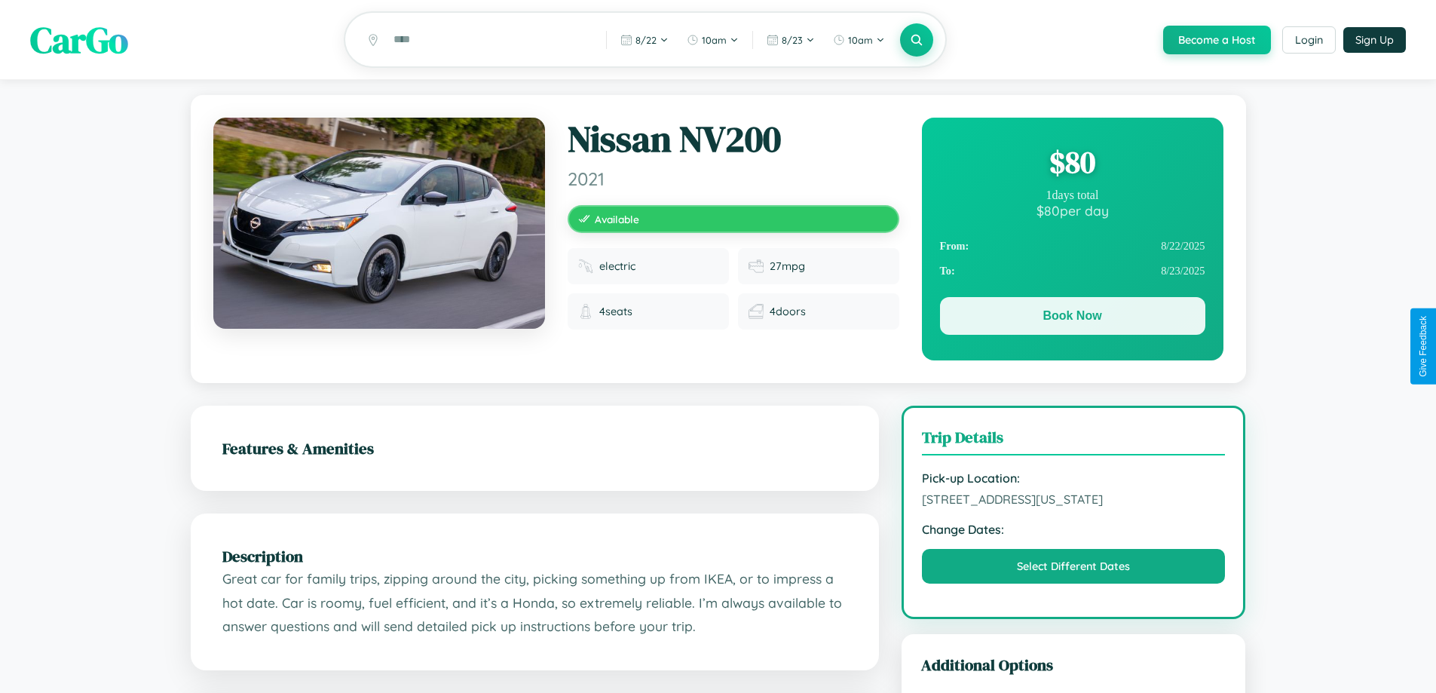
click at [1072, 318] on button "Book Now" at bounding box center [1072, 316] width 265 height 38
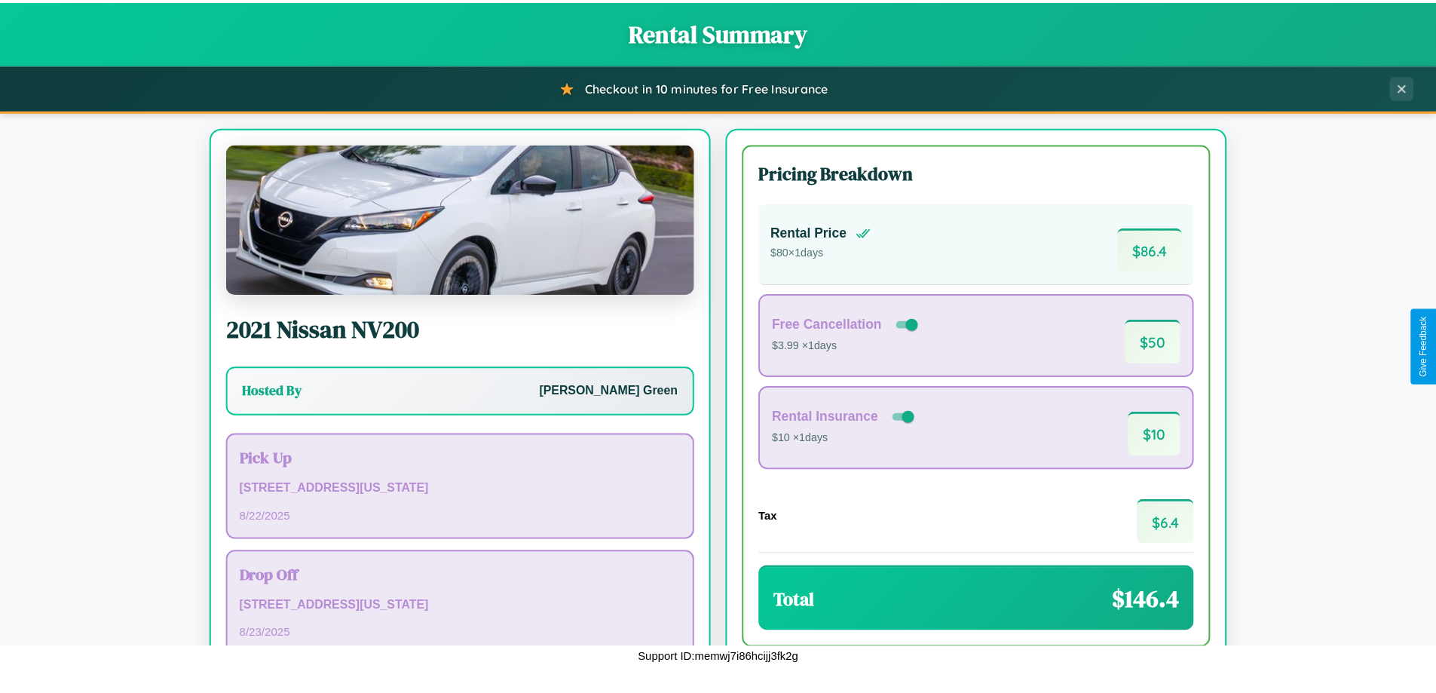
scroll to position [103, 0]
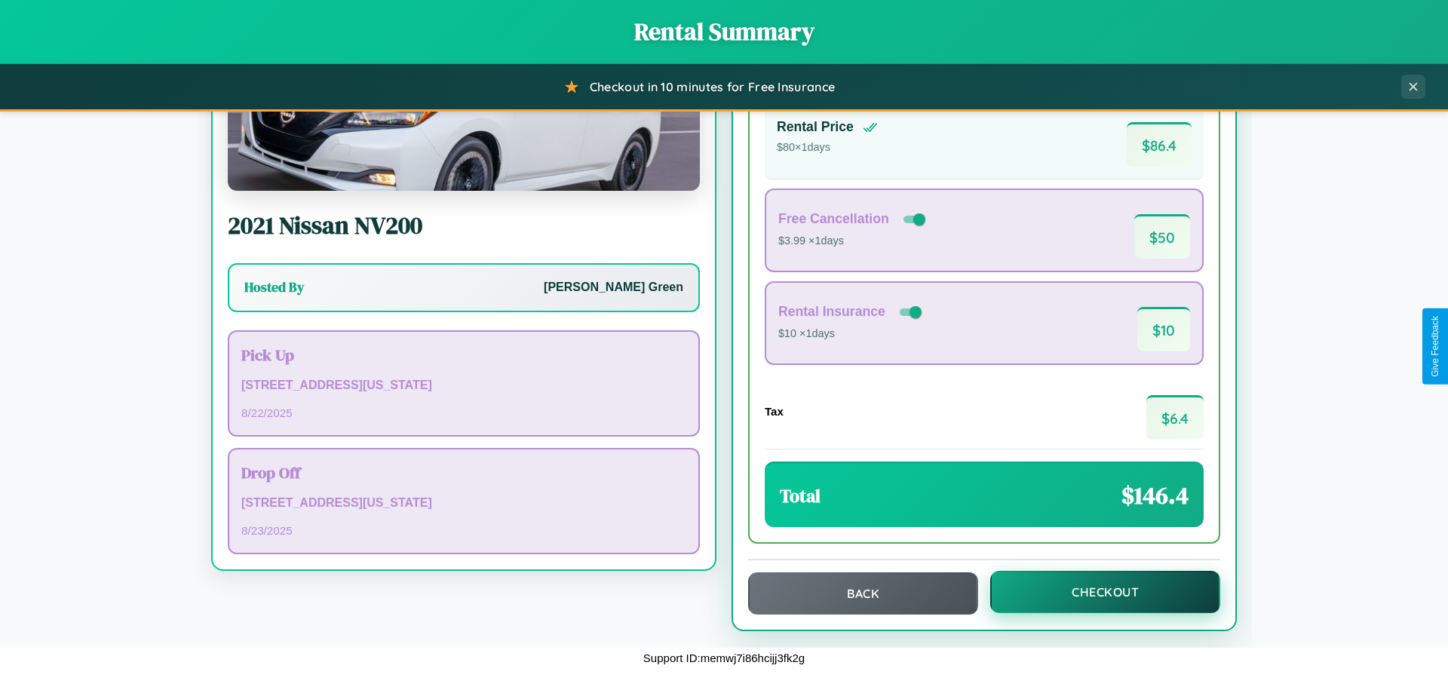
click at [1095, 592] on button "Checkout" at bounding box center [1105, 592] width 230 height 42
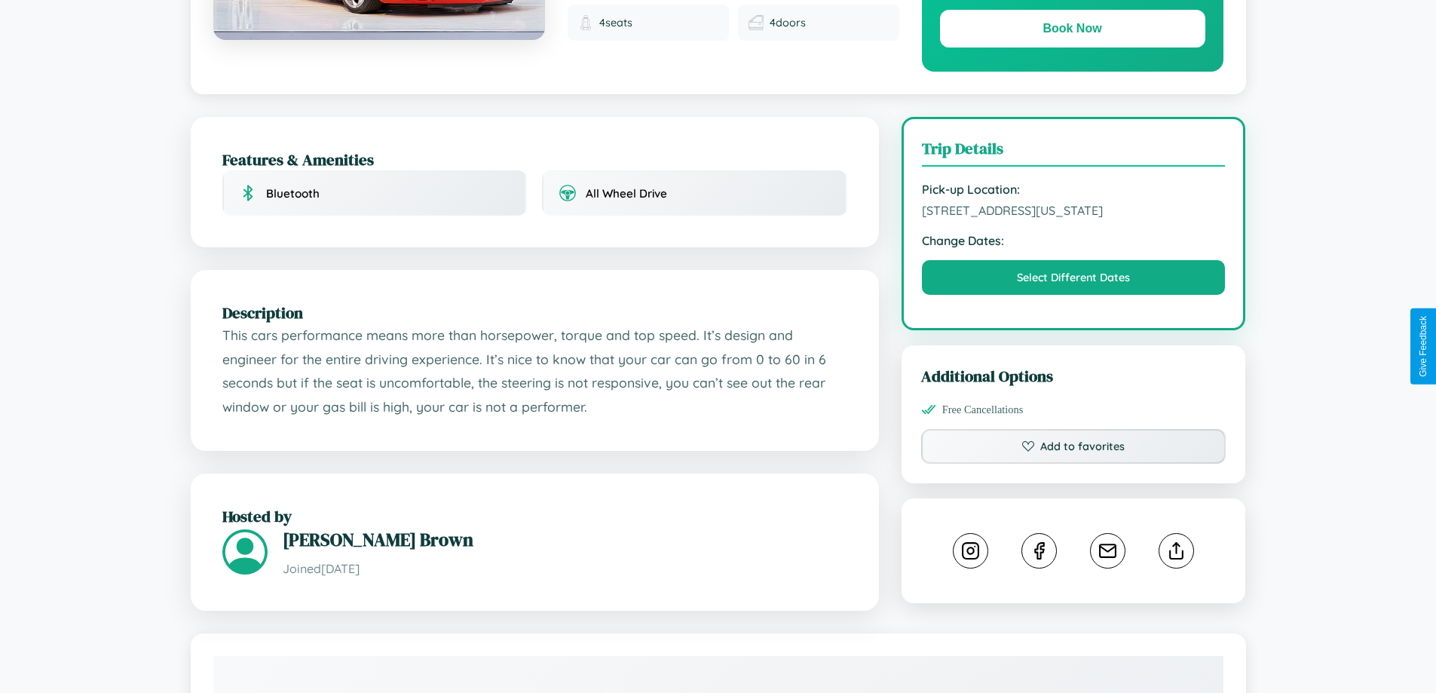
scroll to position [510, 0]
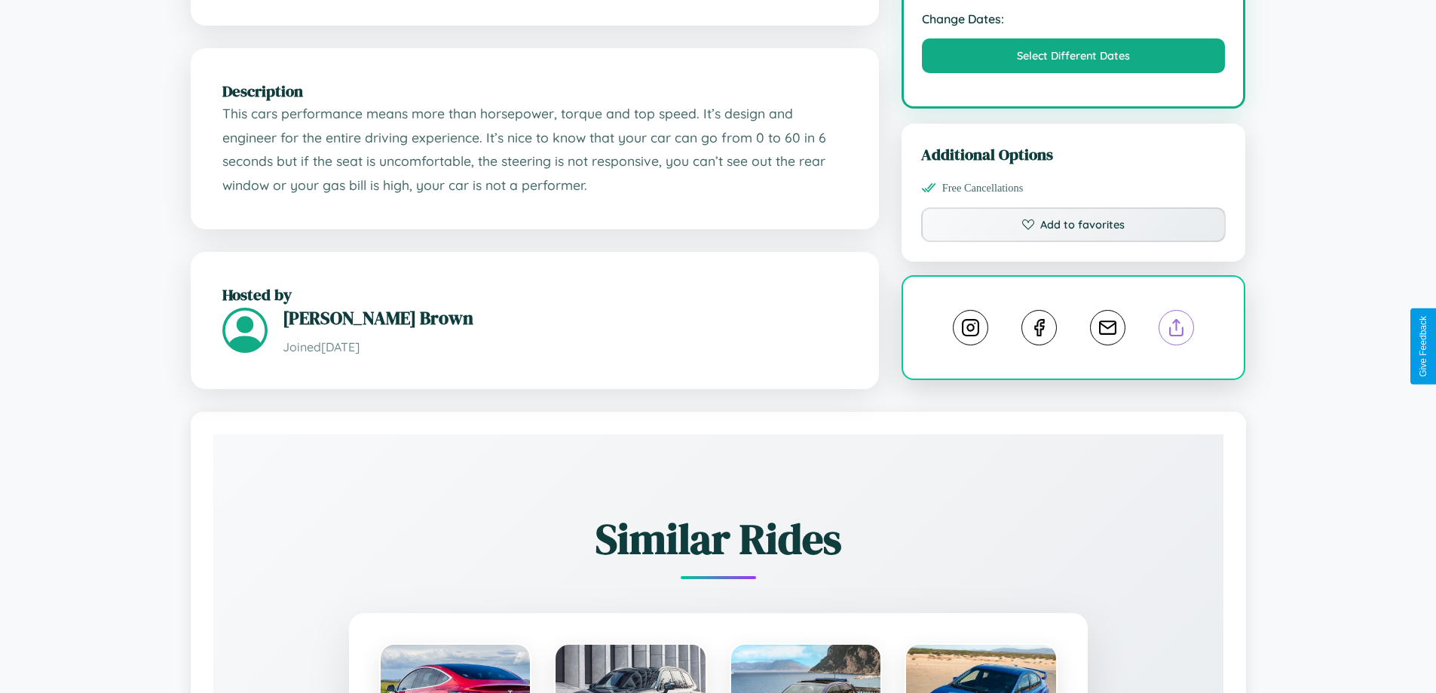
click at [1177, 330] on line at bounding box center [1177, 325] width 0 height 11
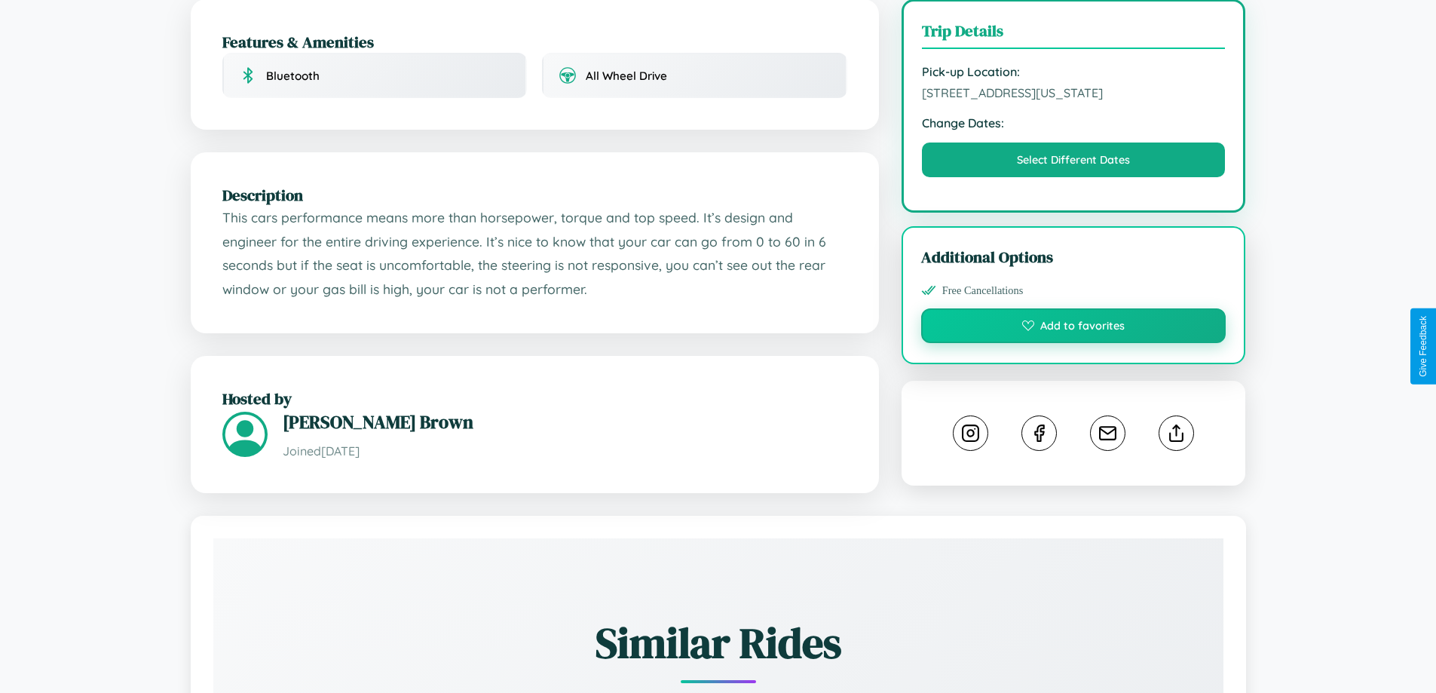
click at [1074, 343] on button "Add to favorites" at bounding box center [1073, 325] width 305 height 35
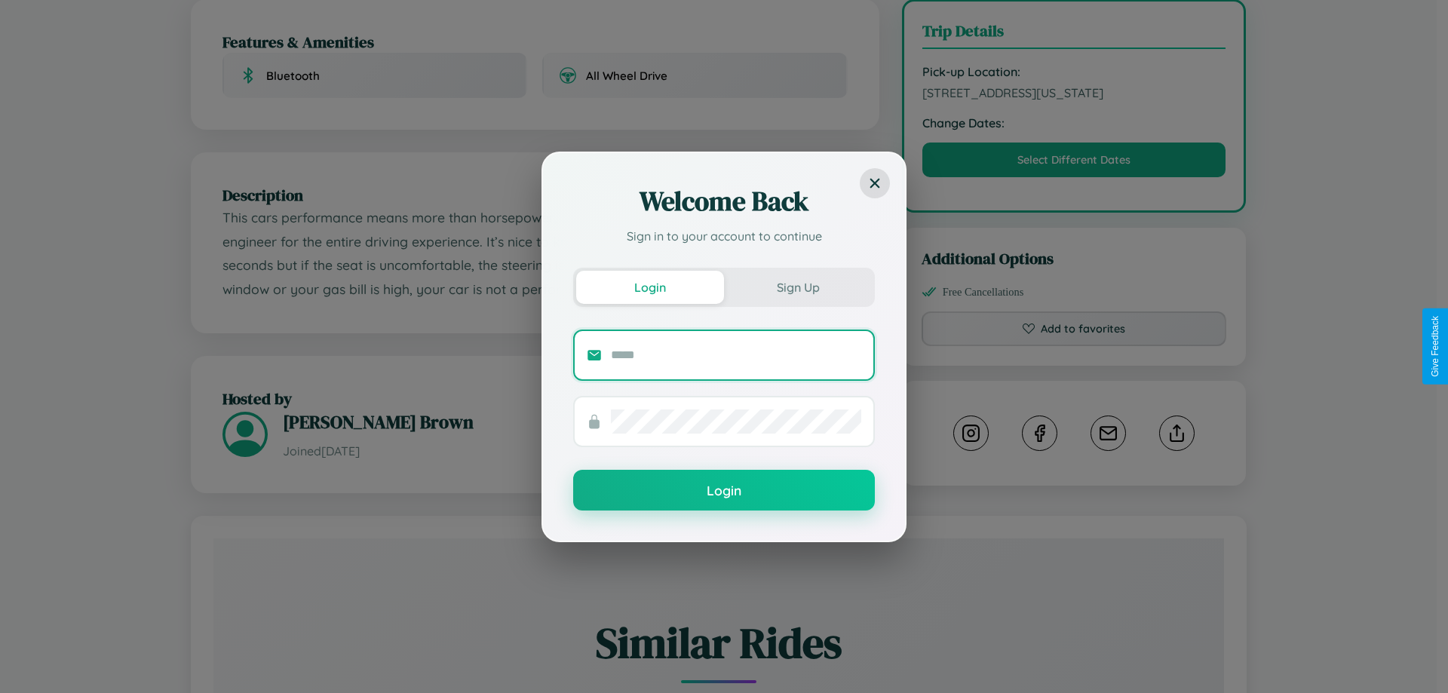
click at [736, 354] on input "text" at bounding box center [736, 355] width 250 height 24
type input "**********"
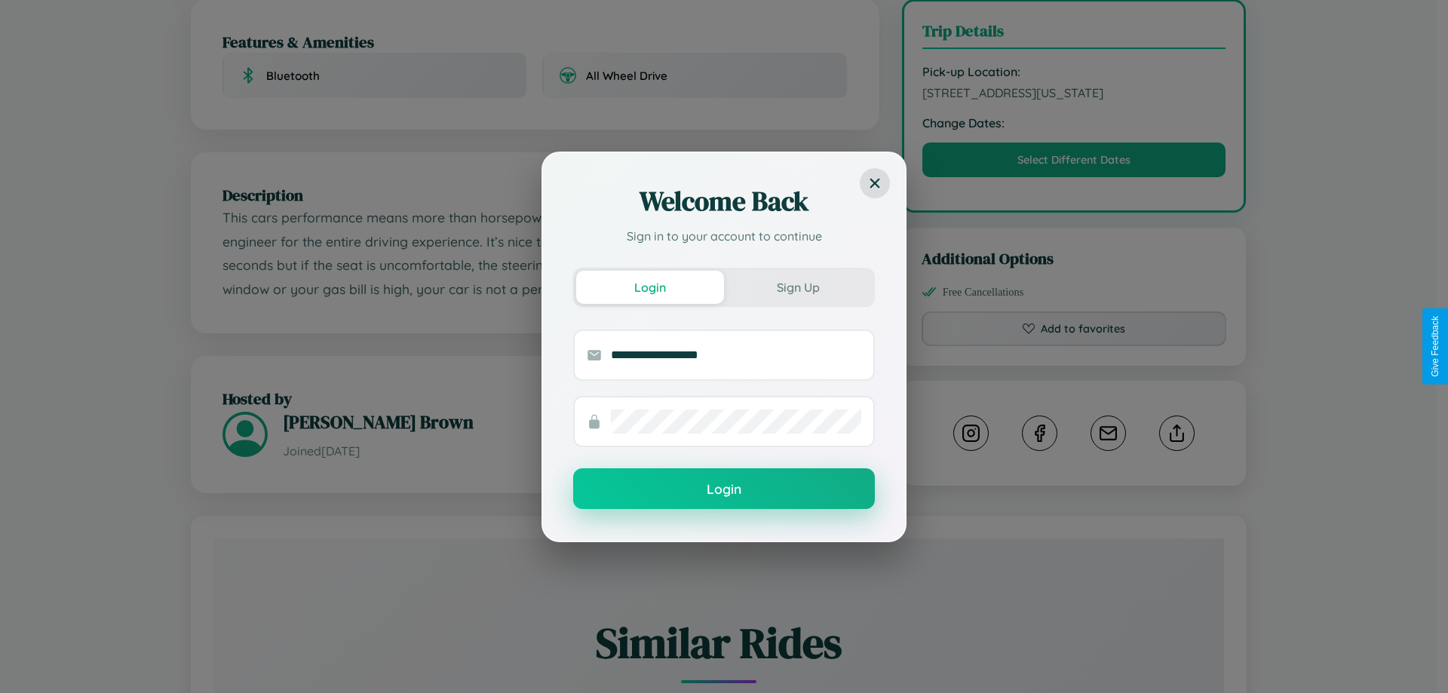
click at [724, 489] on button "Login" at bounding box center [724, 488] width 302 height 41
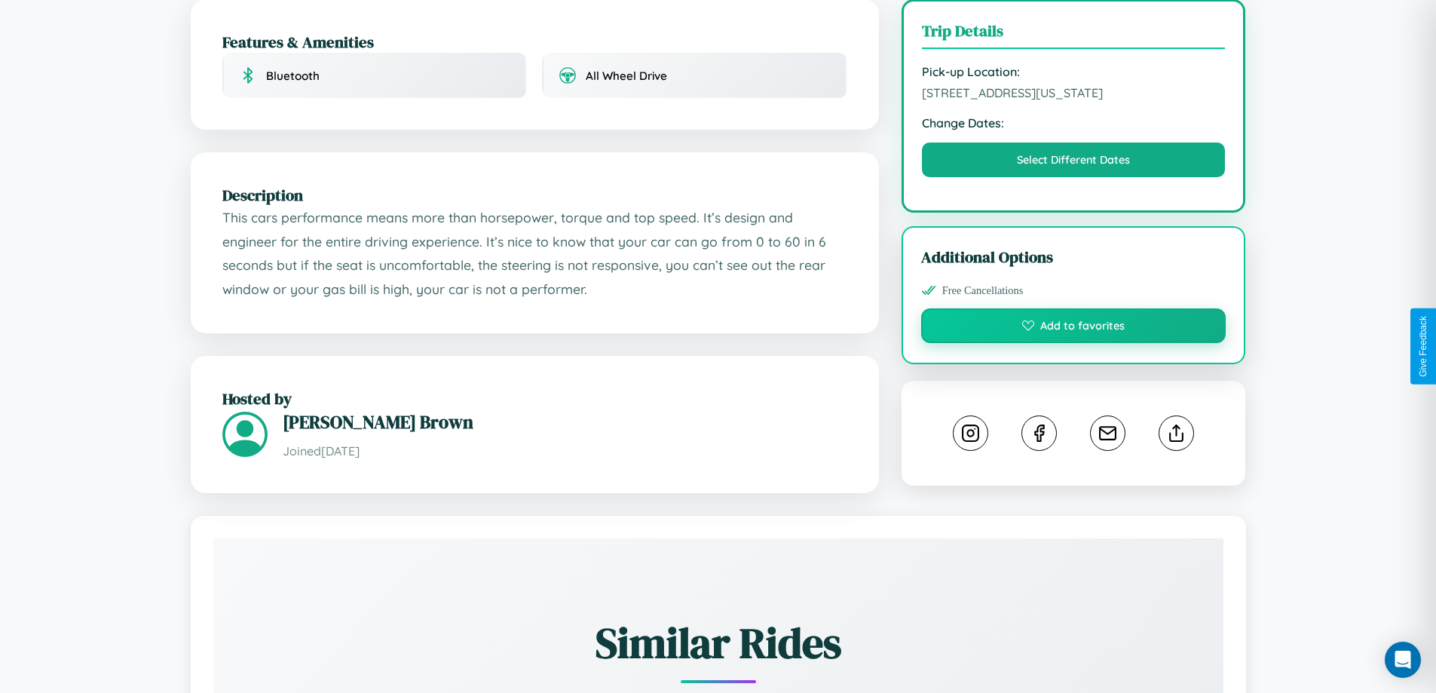
click at [1074, 343] on button "Add to favorites" at bounding box center [1073, 325] width 305 height 35
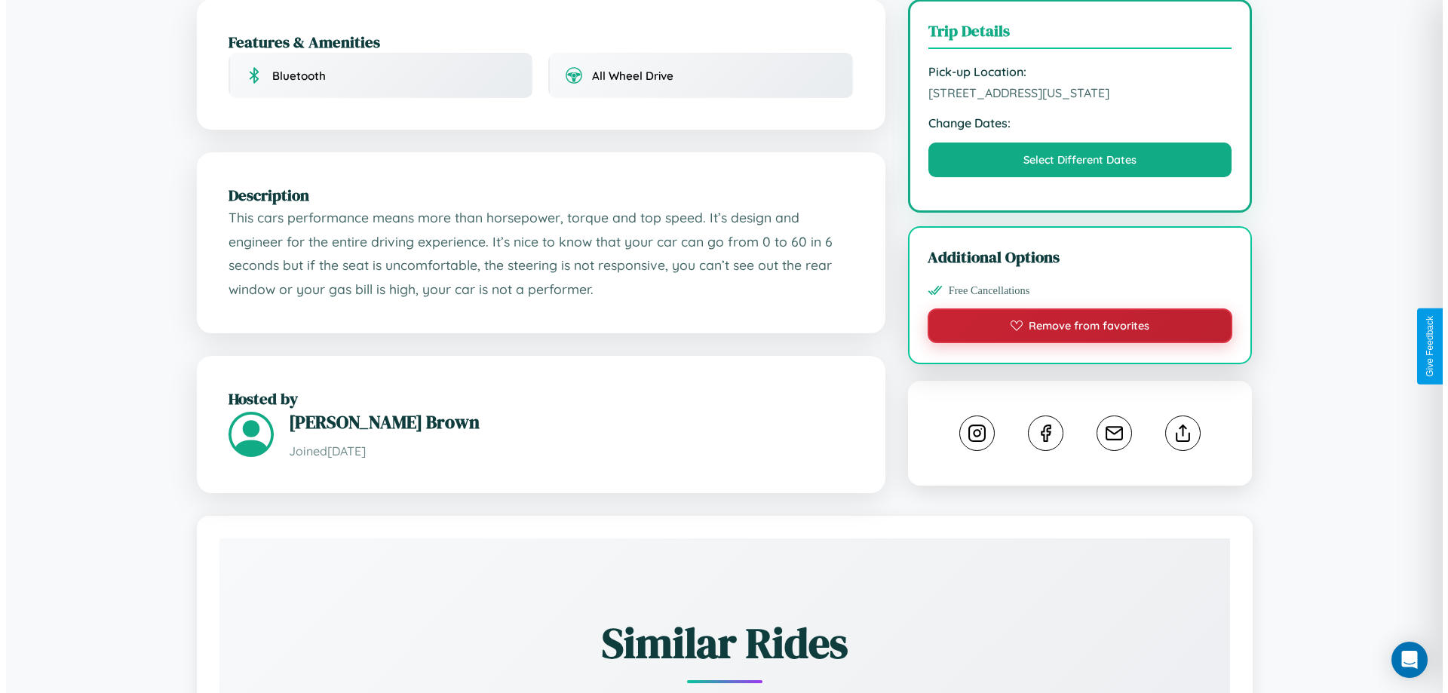
scroll to position [0, 0]
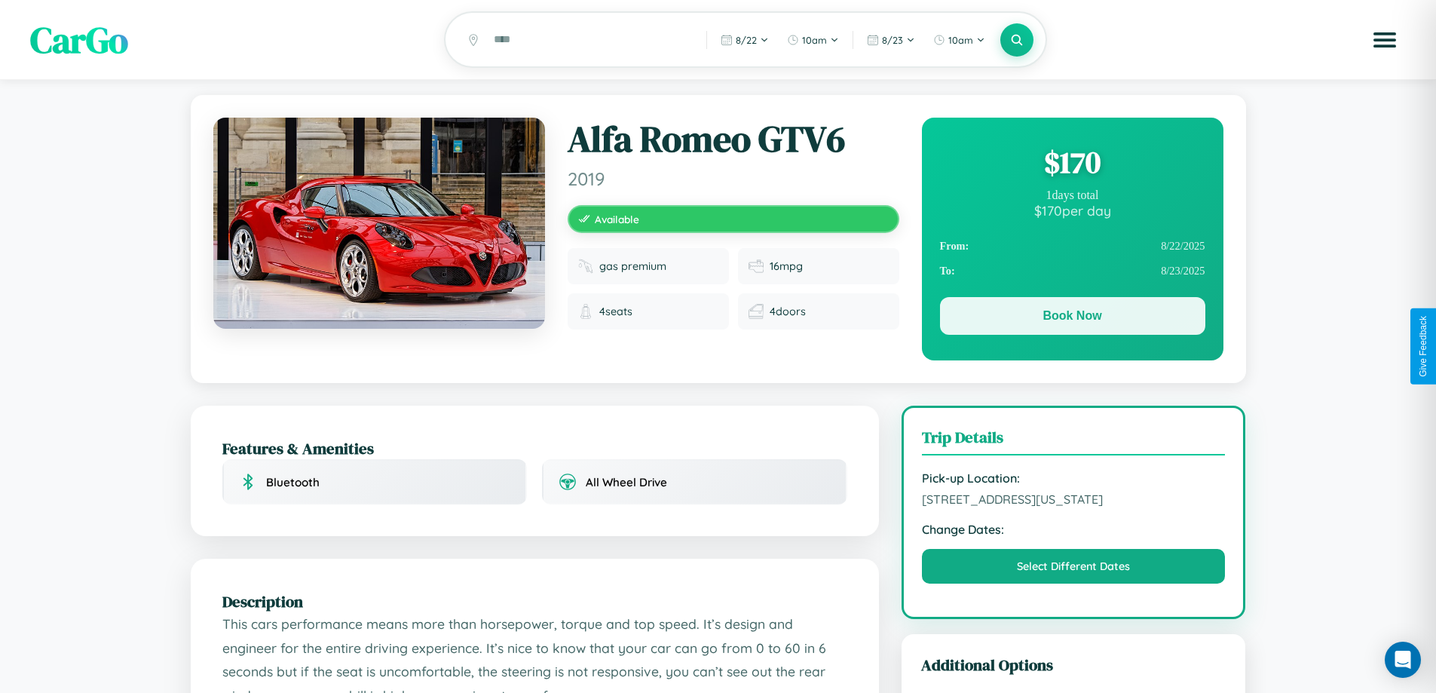
click at [1072, 318] on button "Book Now" at bounding box center [1072, 316] width 265 height 38
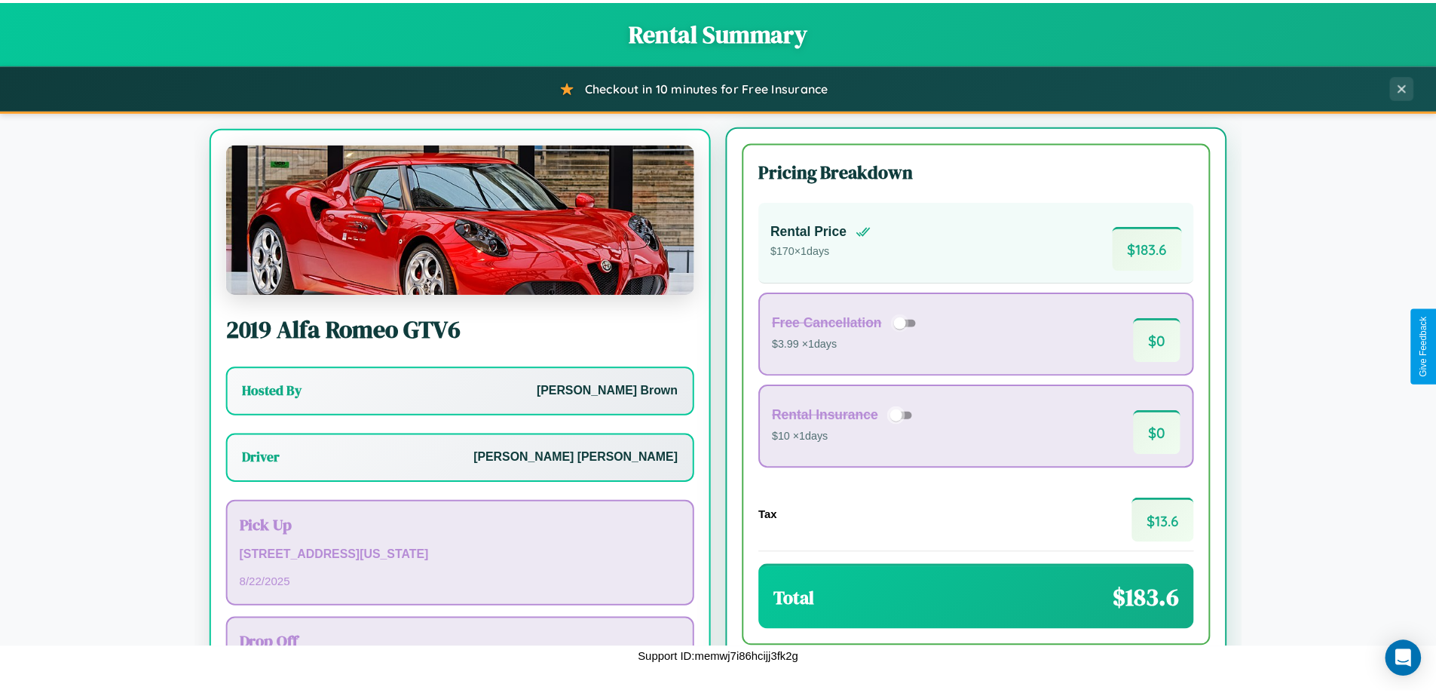
scroll to position [70, 0]
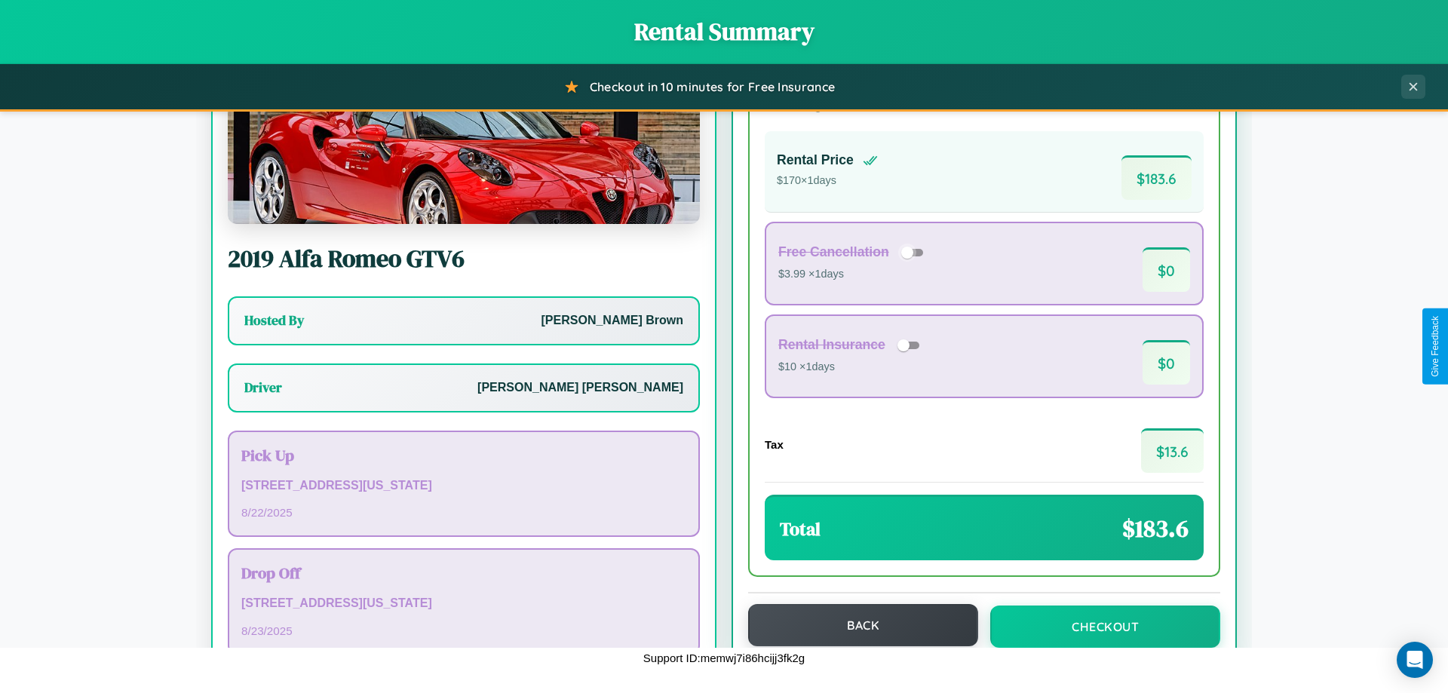
click at [856, 625] on button "Back" at bounding box center [863, 625] width 230 height 42
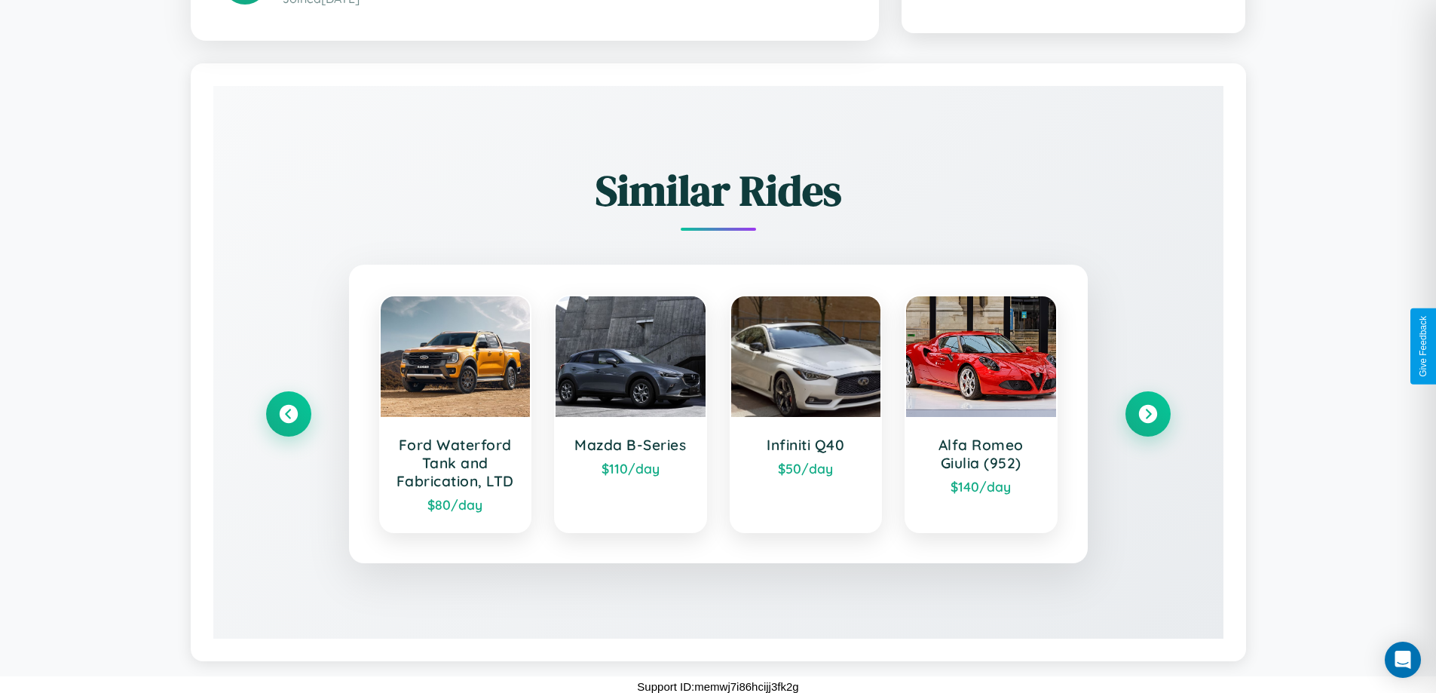
scroll to position [872, 0]
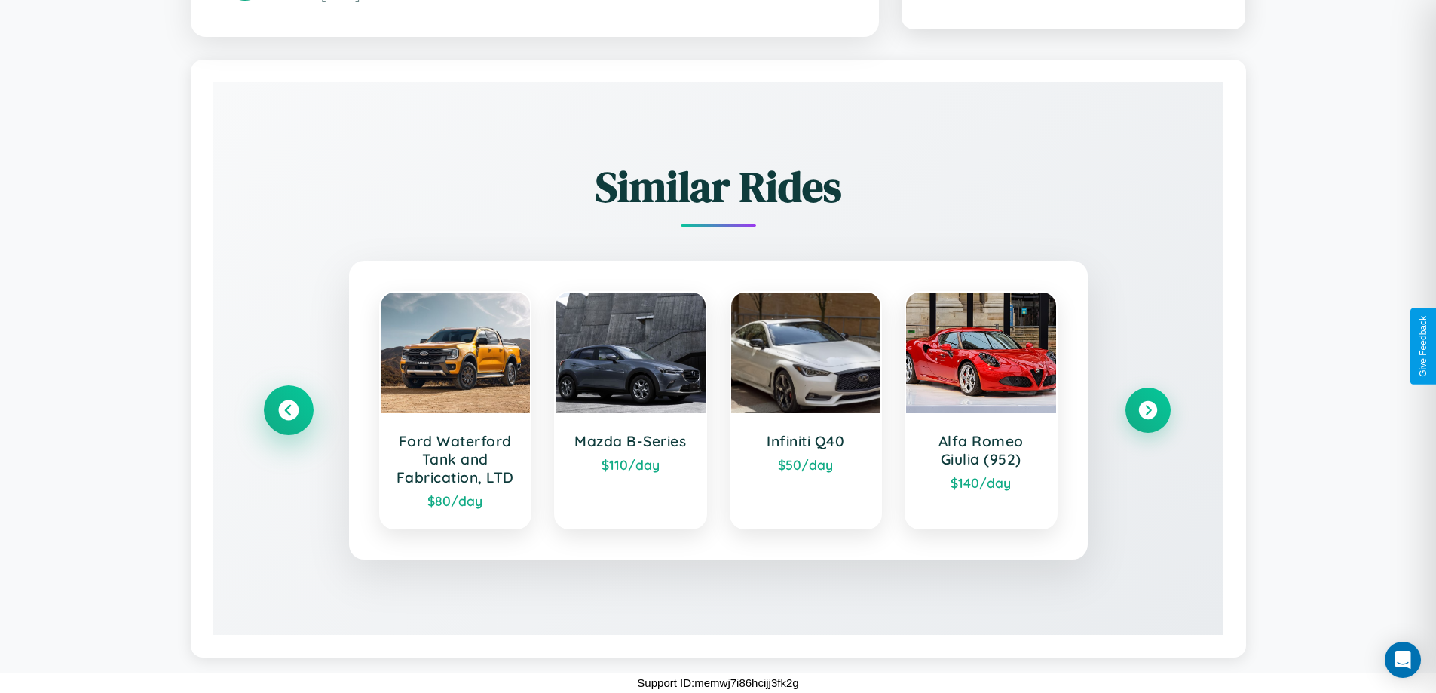
click at [288, 410] on icon at bounding box center [288, 410] width 20 height 20
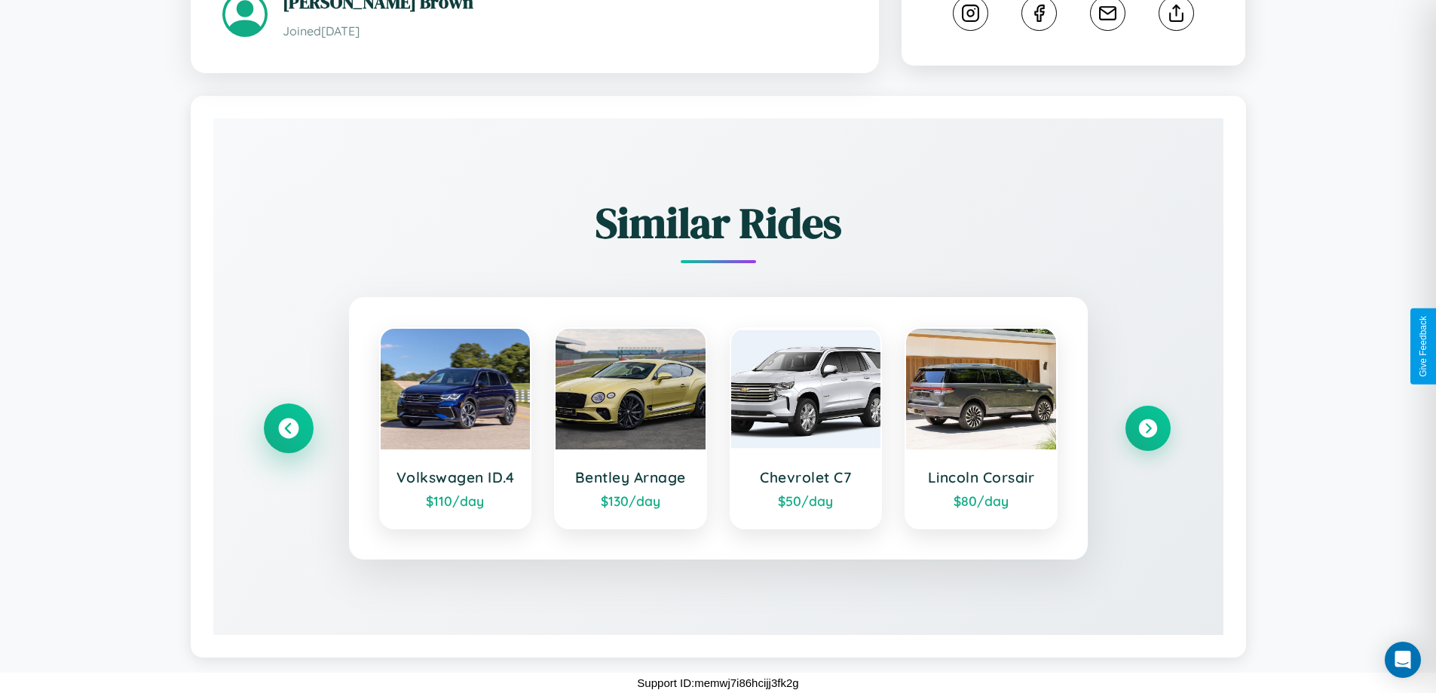
scroll to position [836, 0]
click at [288, 428] on icon at bounding box center [288, 428] width 20 height 20
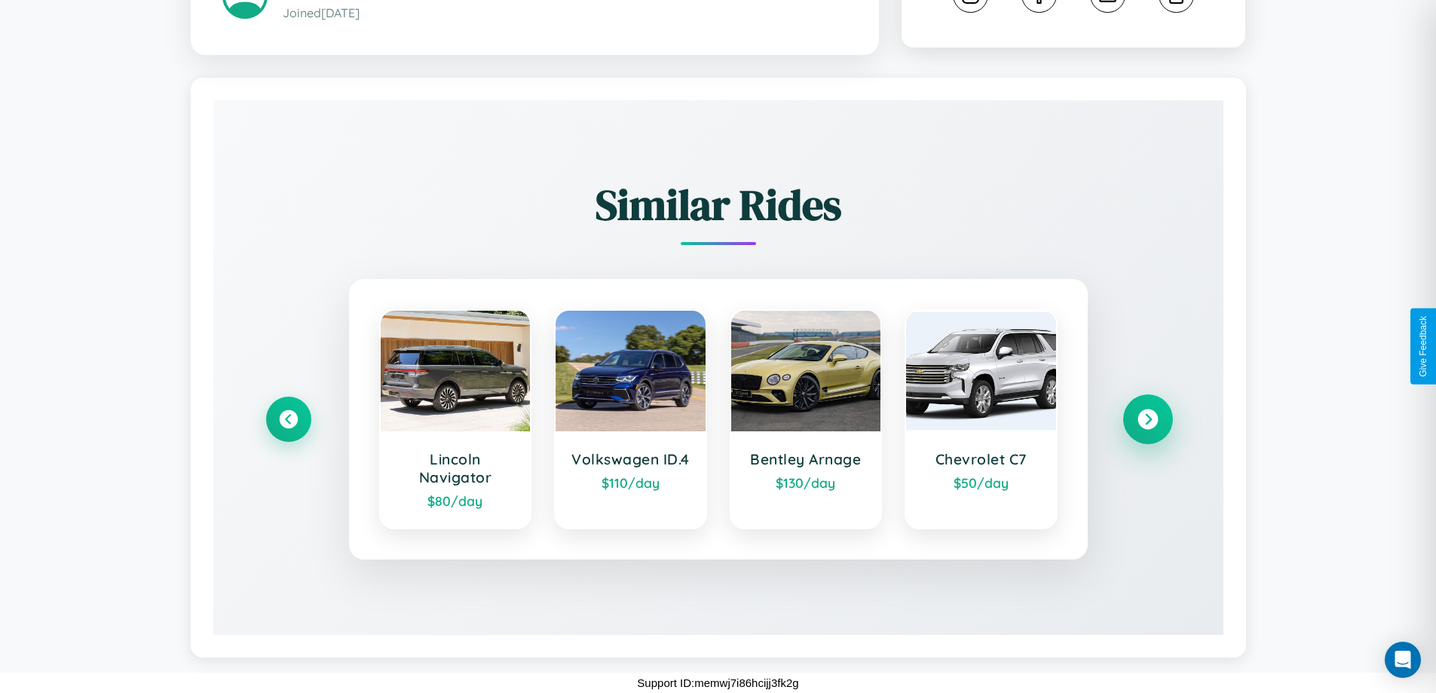
click at [1148, 419] on icon at bounding box center [1148, 419] width 20 height 20
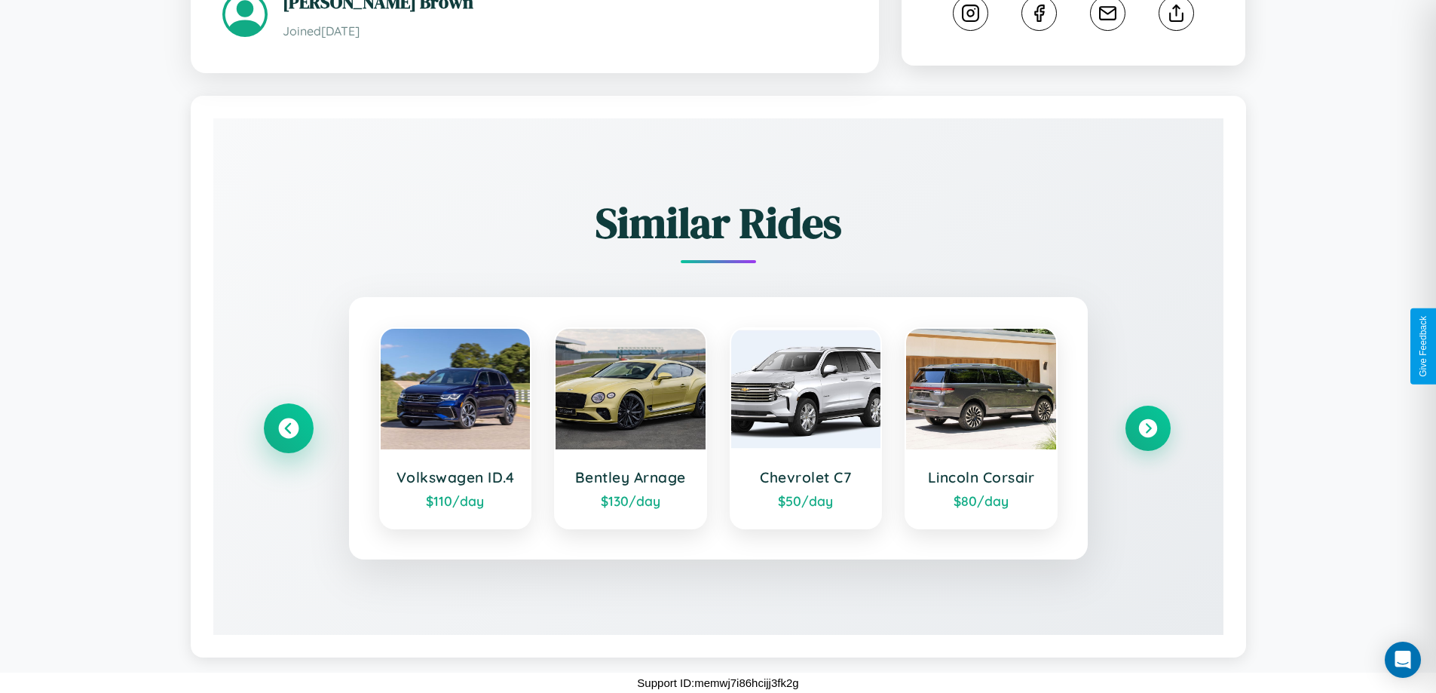
click at [288, 428] on icon at bounding box center [288, 428] width 20 height 20
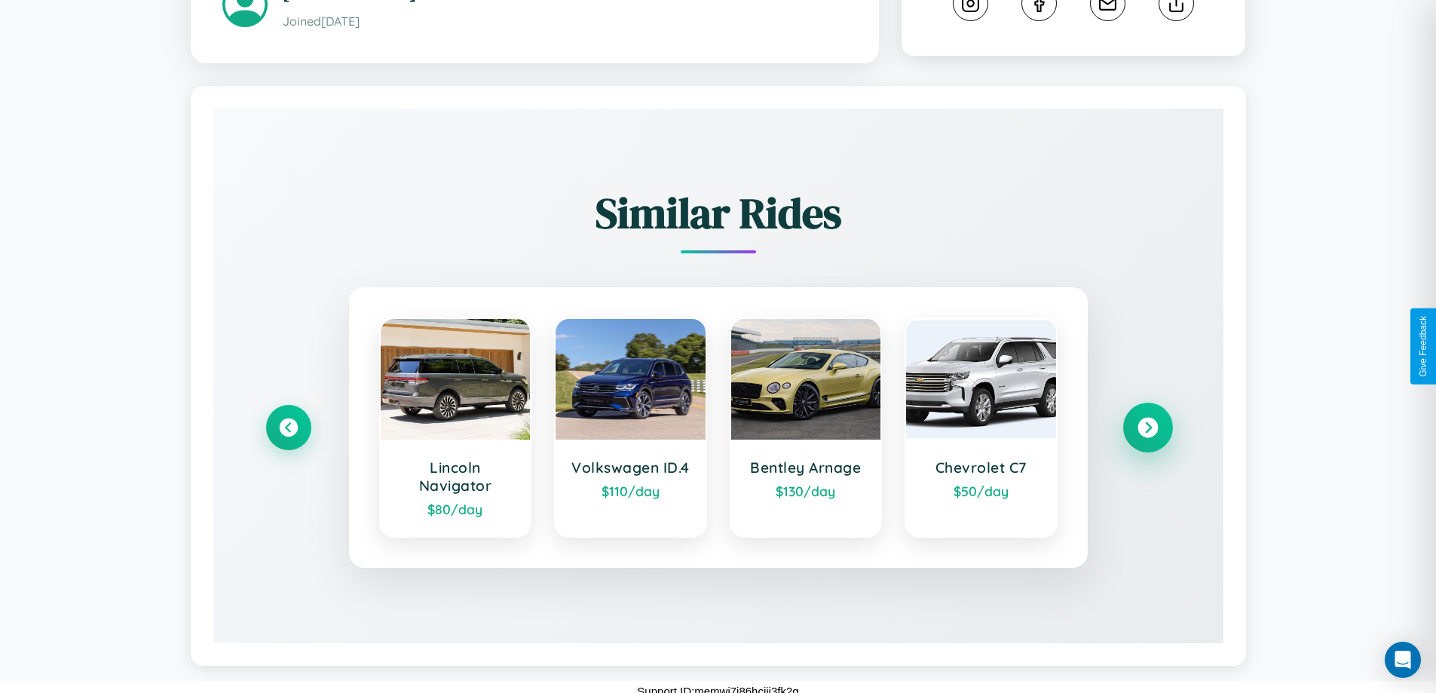
click at [1148, 437] on icon at bounding box center [1148, 428] width 20 height 20
